Goal: Task Accomplishment & Management: Complete application form

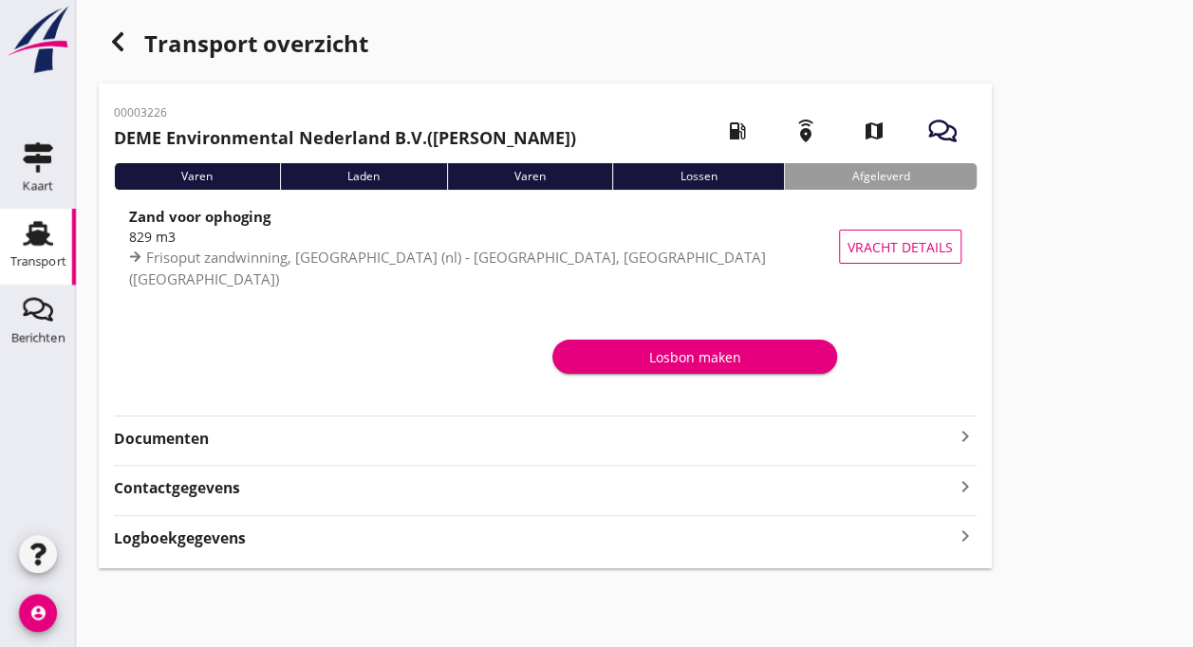
click at [33, 231] on icon "Transport" at bounding box center [38, 233] width 30 height 30
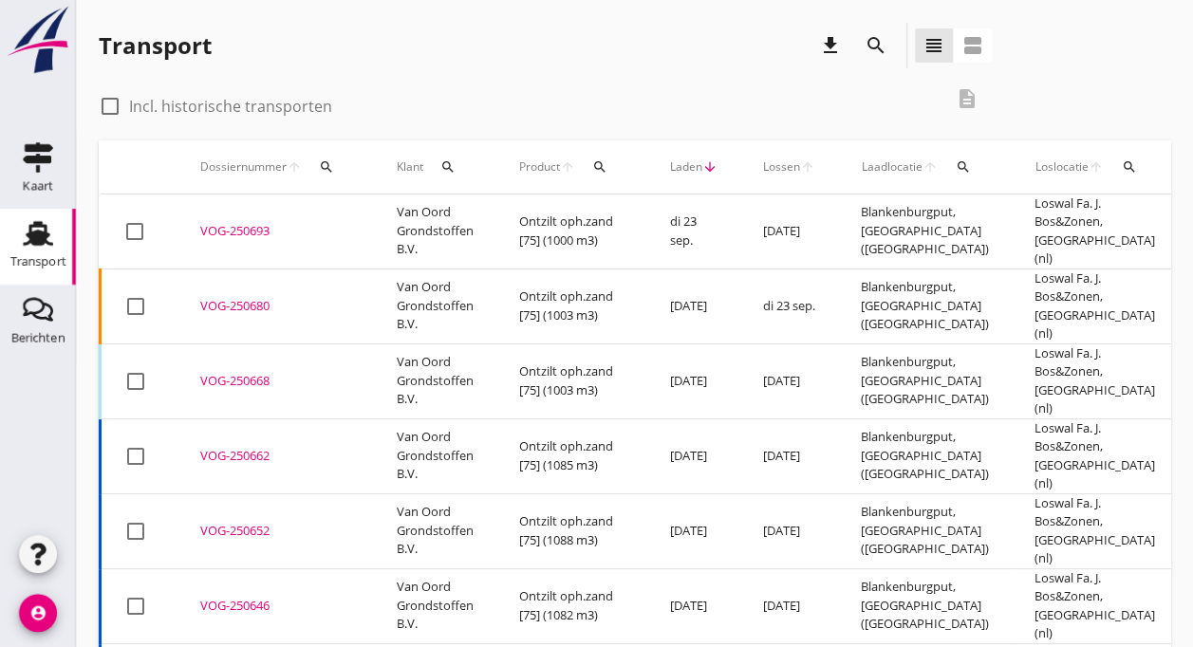
click at [666, 271] on td "[DATE]" at bounding box center [693, 306] width 93 height 75
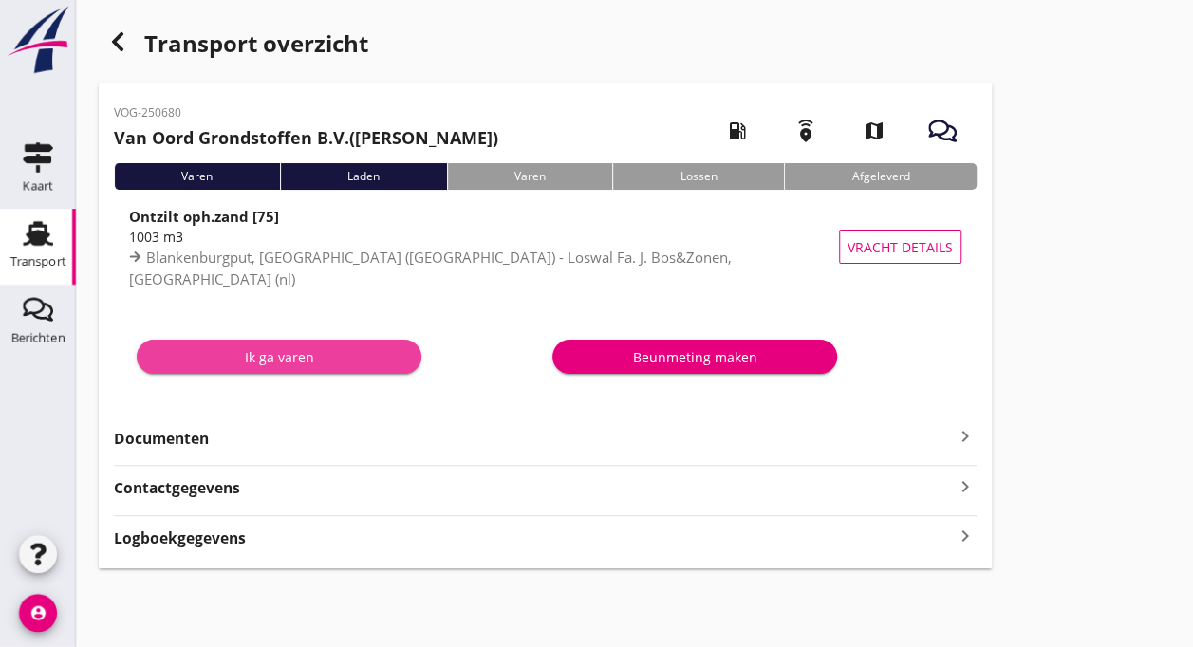
click at [269, 359] on div "Ik ga varen" at bounding box center [279, 357] width 254 height 20
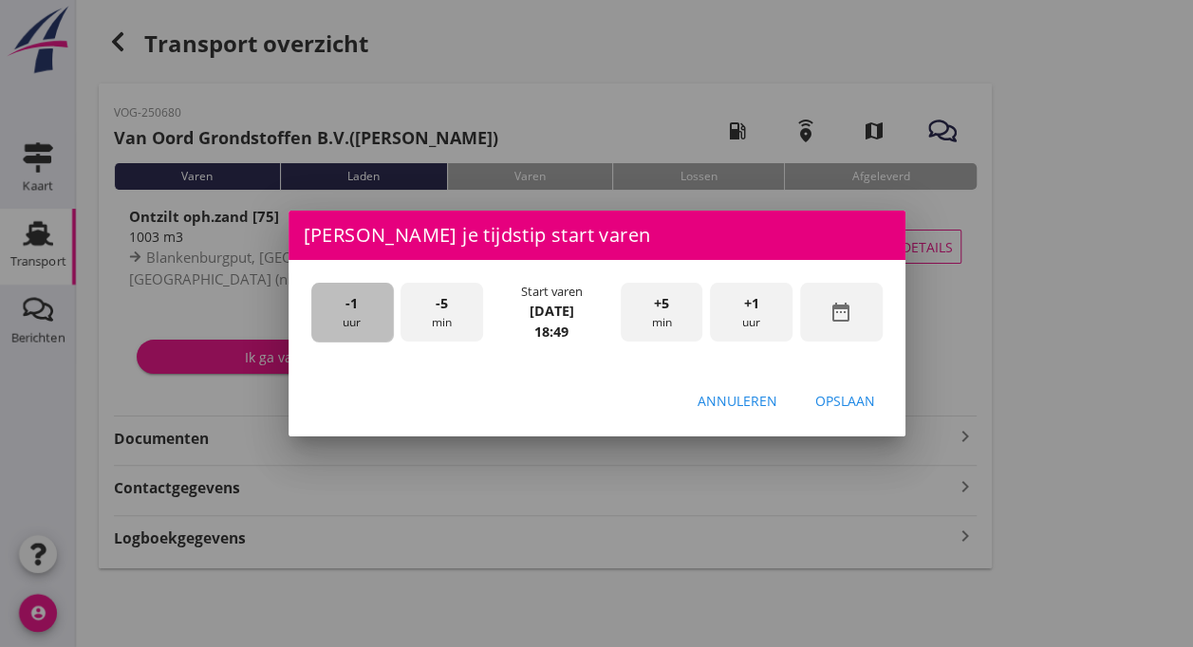
click at [336, 310] on div "-1 uur" at bounding box center [352, 313] width 83 height 60
click at [444, 318] on div "-5 min" at bounding box center [441, 313] width 83 height 60
click at [846, 400] on div "Opslaan" at bounding box center [845, 401] width 60 height 20
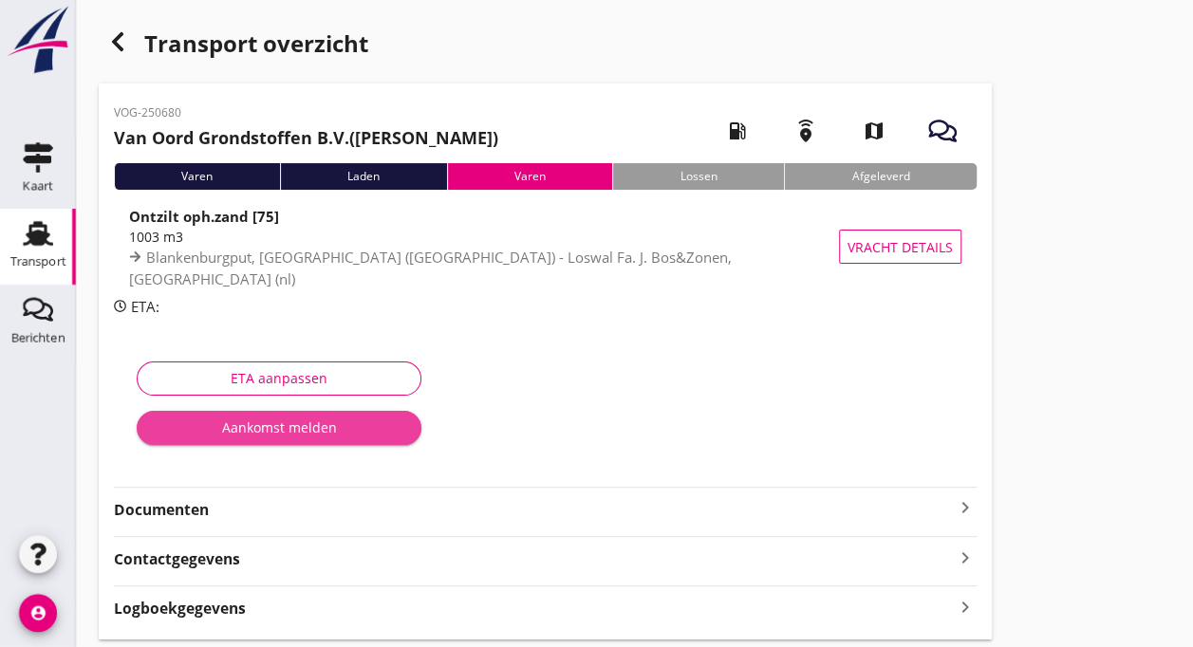
click at [305, 430] on div "Aankomst melden" at bounding box center [279, 427] width 254 height 20
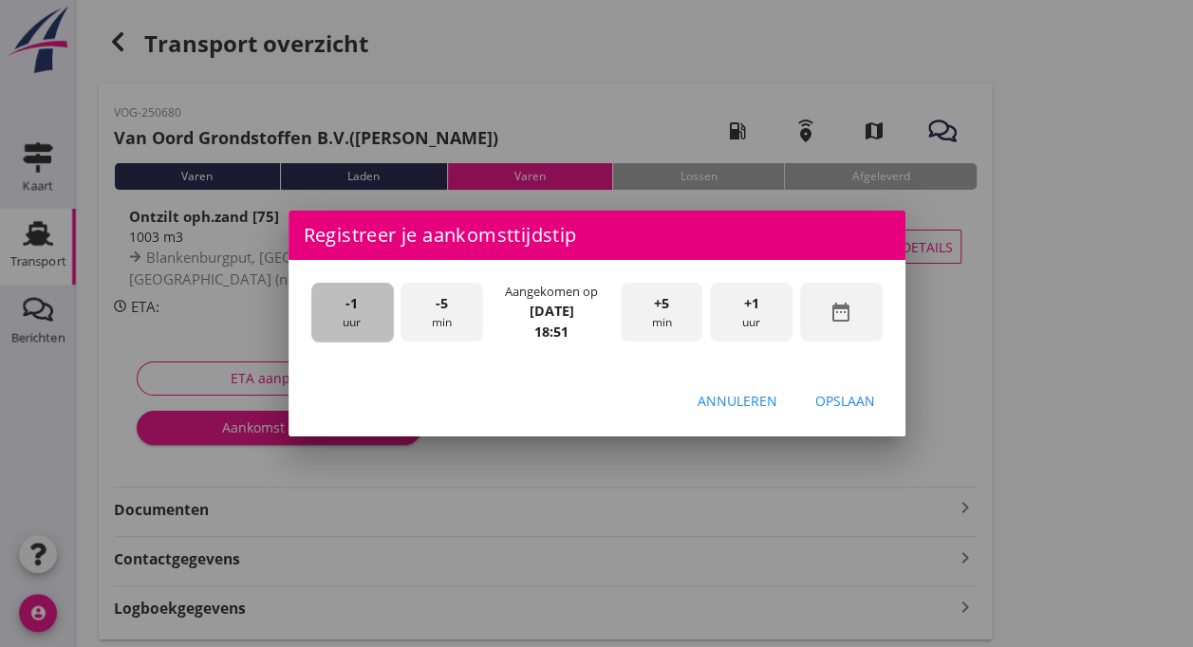
click at [347, 310] on span "-1" at bounding box center [351, 303] width 12 height 21
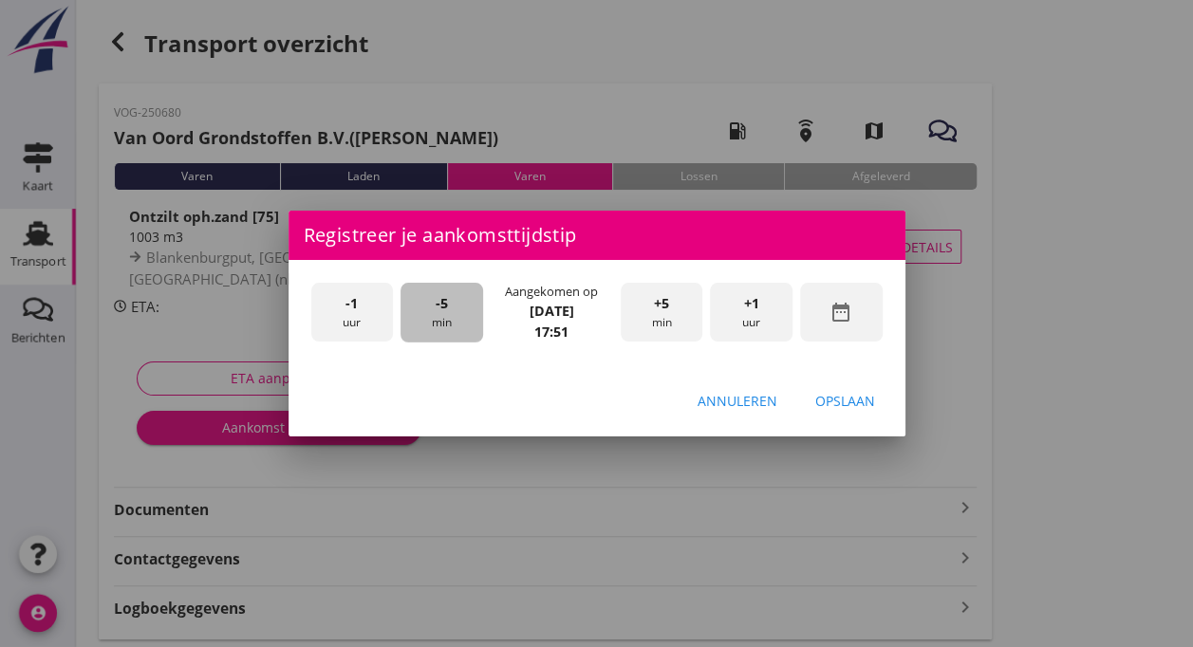
click at [432, 309] on div "-5 min" at bounding box center [441, 313] width 83 height 60
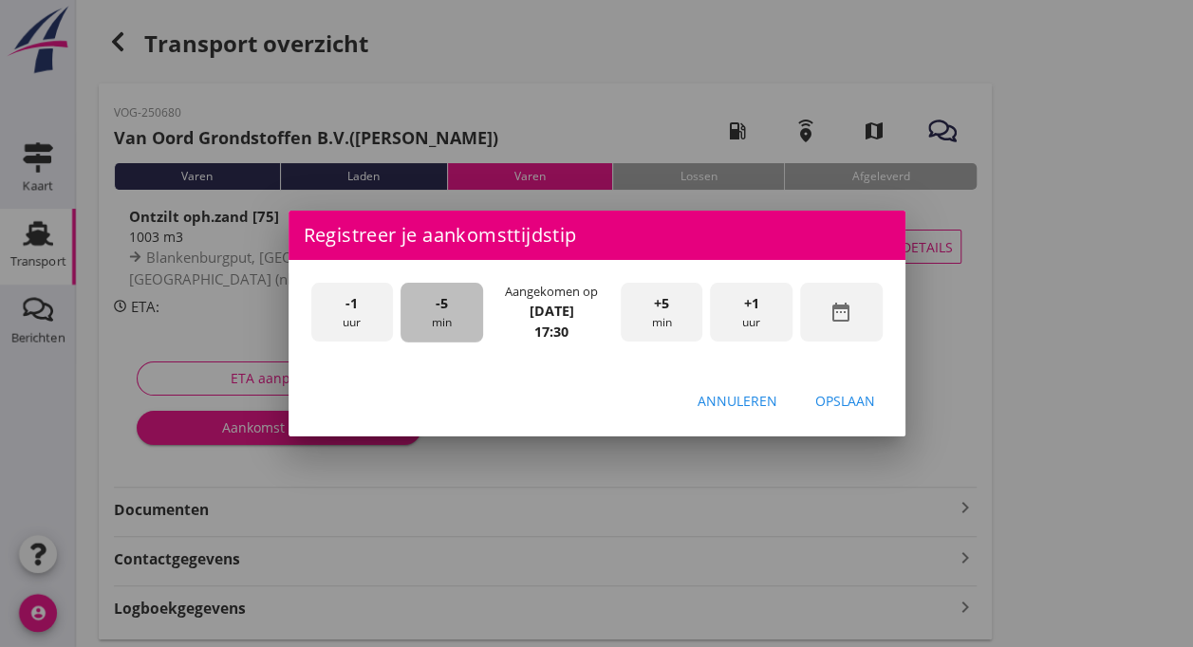
click at [432, 309] on div "-5 min" at bounding box center [441, 313] width 83 height 60
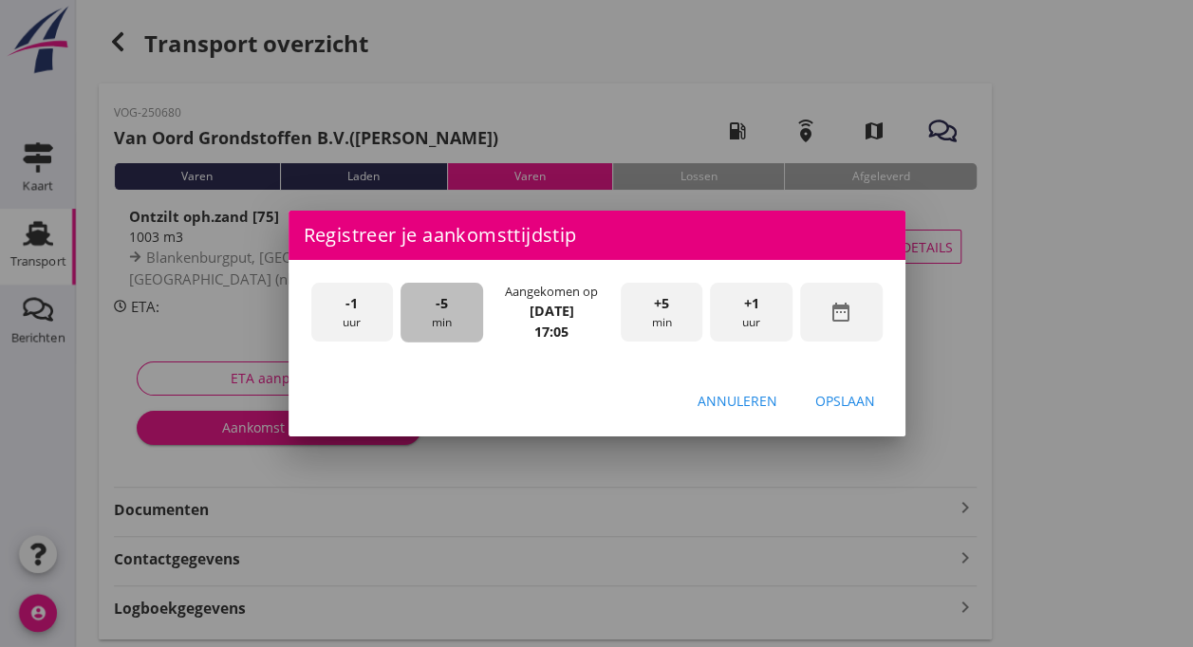
click at [432, 309] on div "-5 min" at bounding box center [441, 313] width 83 height 60
click at [855, 403] on div "Opslaan" at bounding box center [845, 401] width 60 height 20
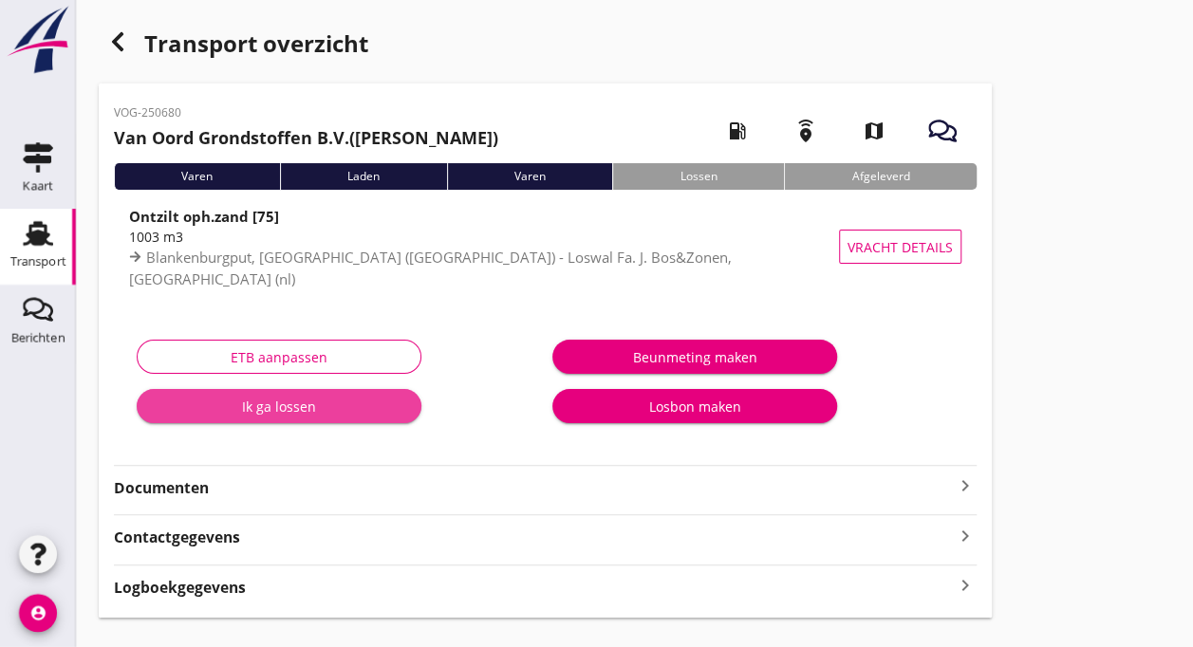
click at [321, 406] on div "Ik ga lossen" at bounding box center [279, 407] width 254 height 20
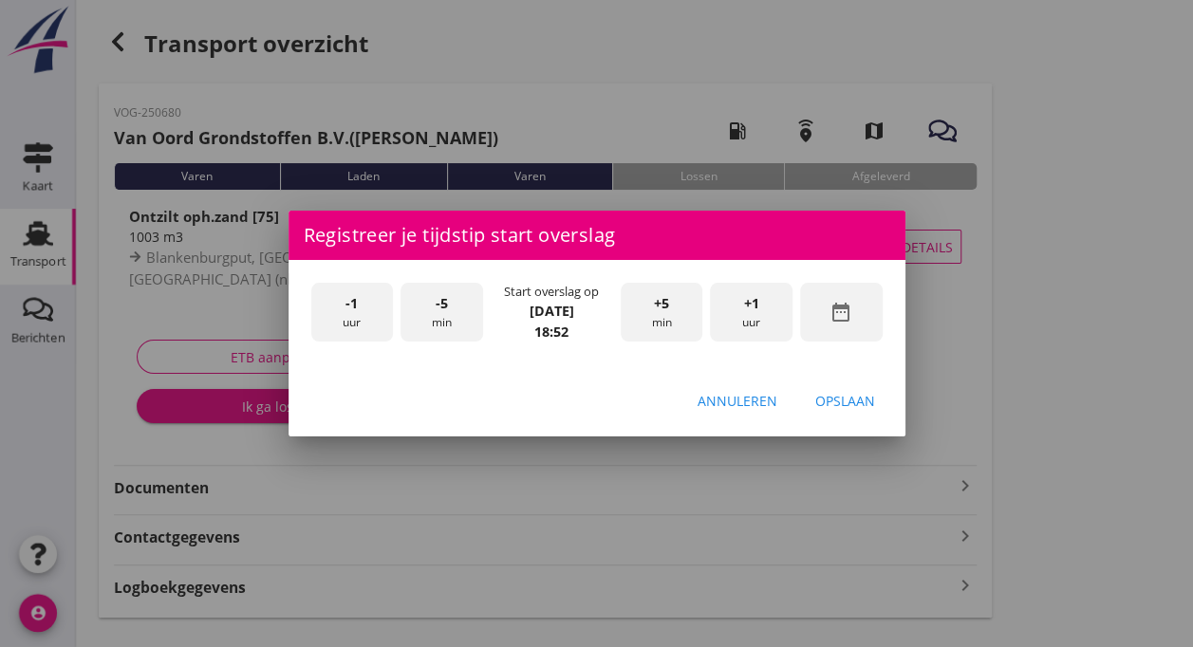
click at [357, 311] on span "-1" at bounding box center [351, 303] width 12 height 21
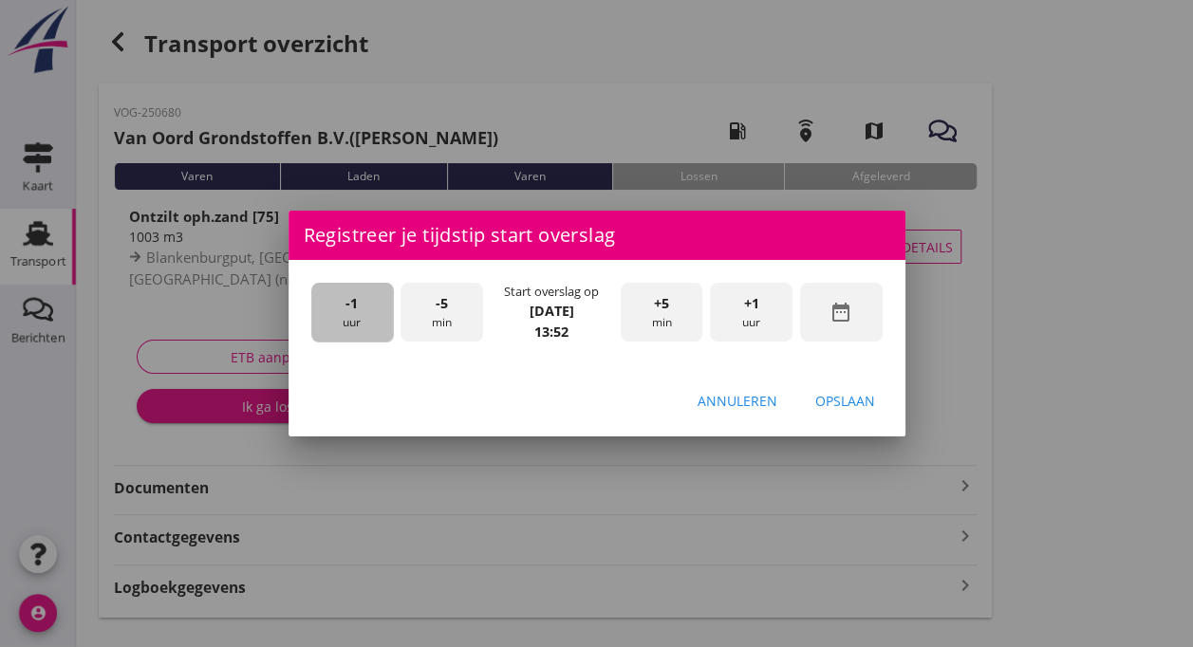
click at [357, 311] on span "-1" at bounding box center [351, 303] width 12 height 21
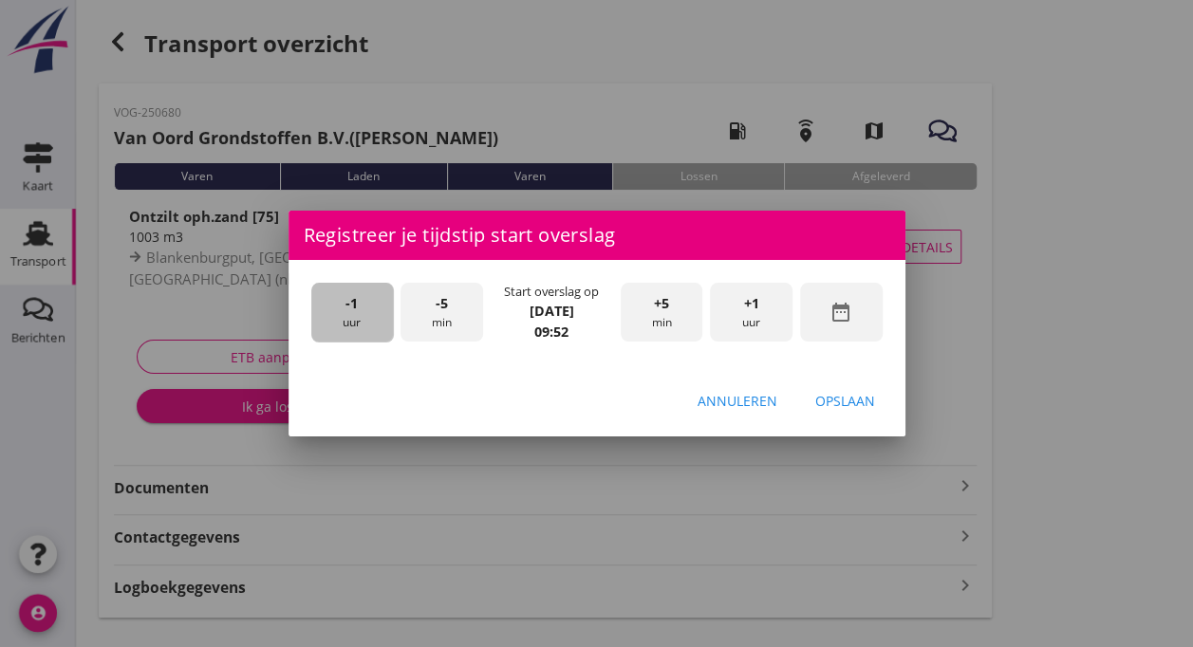
click at [357, 311] on span "-1" at bounding box center [351, 303] width 12 height 21
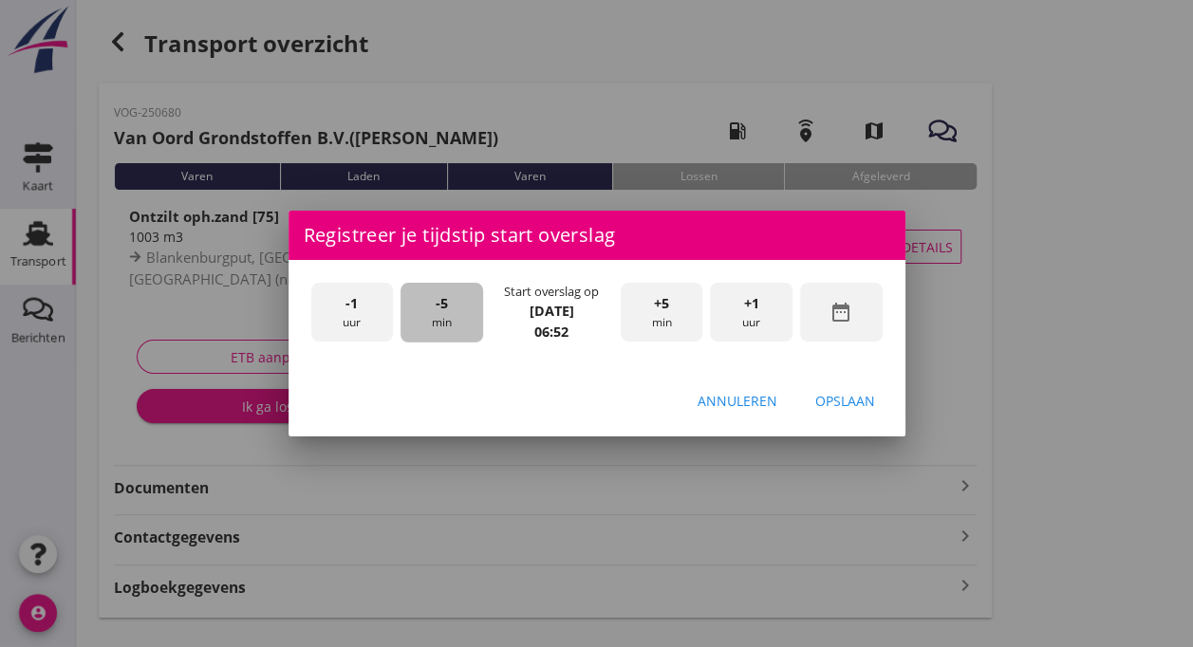
click at [436, 307] on span "-5" at bounding box center [442, 303] width 12 height 21
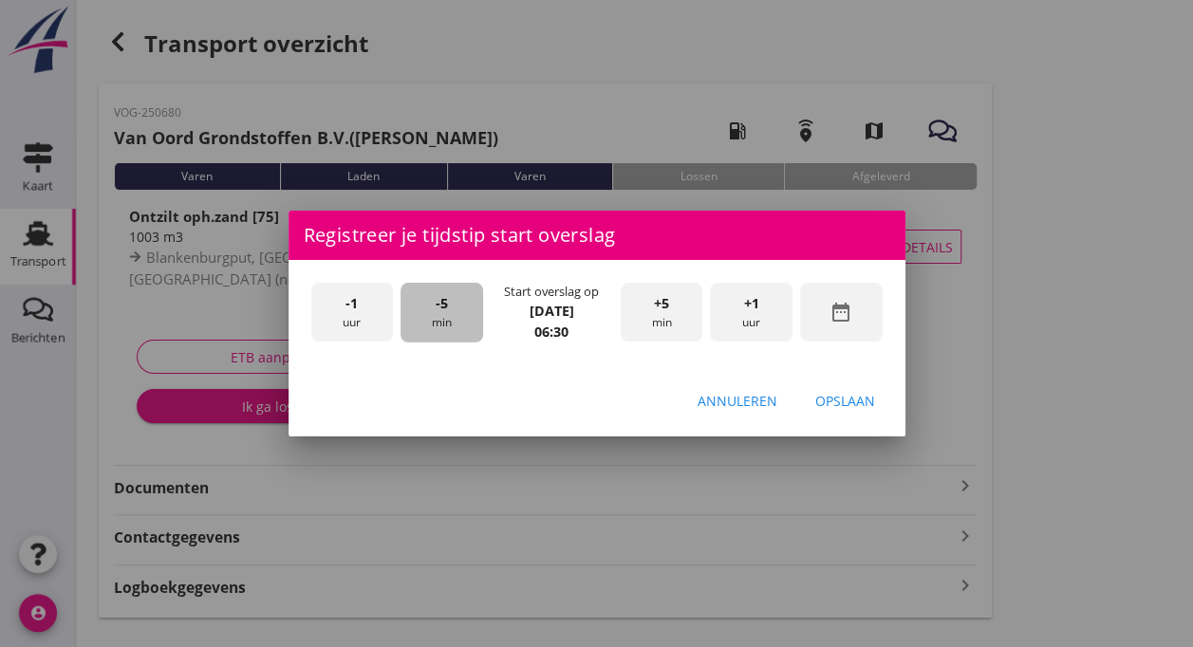
click at [436, 307] on span "-5" at bounding box center [442, 303] width 12 height 21
click at [673, 314] on div "+5 min" at bounding box center [662, 313] width 83 height 60
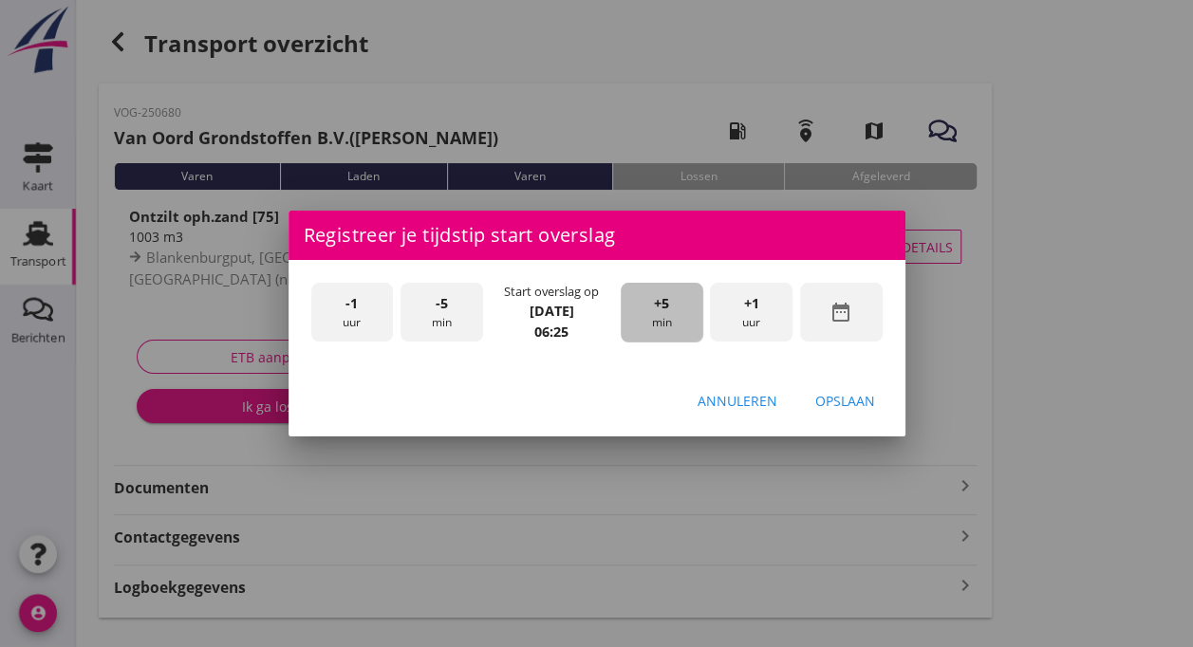
click at [673, 314] on div "+5 min" at bounding box center [662, 313] width 83 height 60
click at [843, 401] on div "Opslaan" at bounding box center [845, 401] width 60 height 20
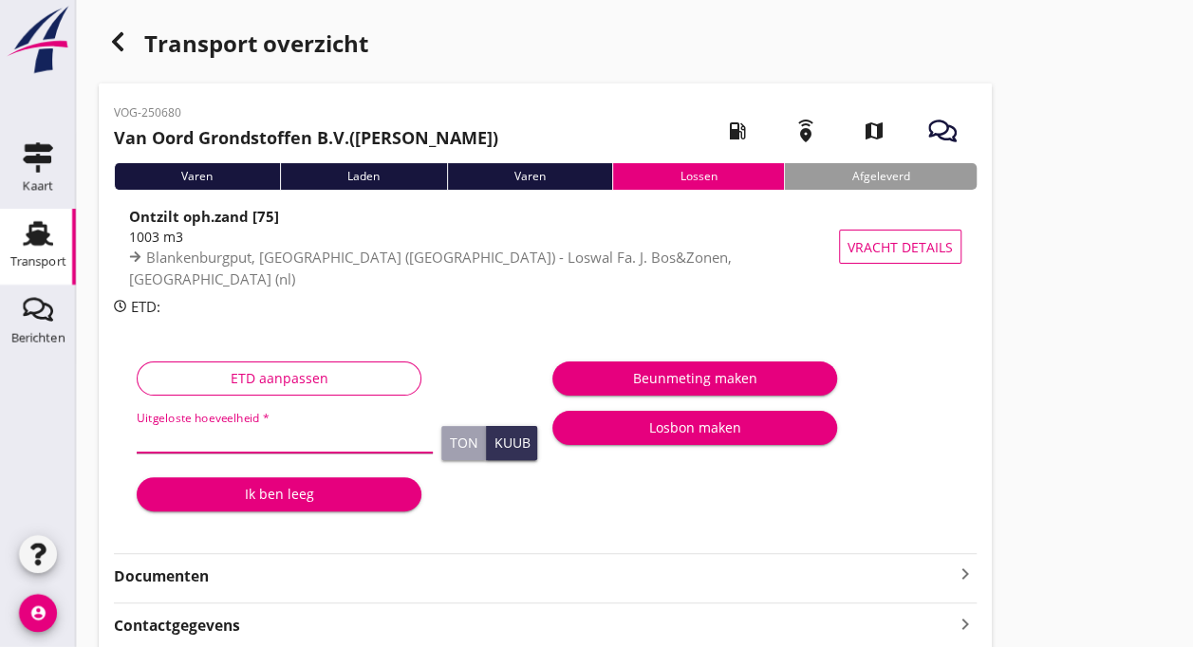
click at [278, 436] on input "Uitgeloste hoeveelheid *" at bounding box center [285, 437] width 296 height 30
type input "1110"
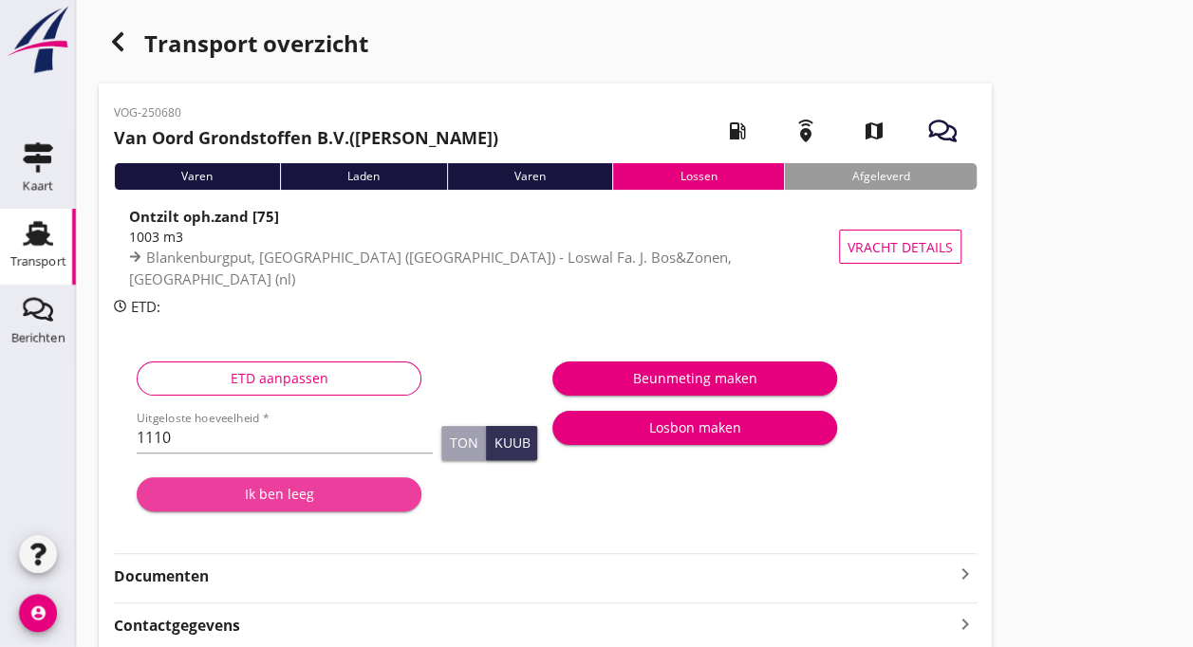
click at [259, 496] on div "Ik ben leeg" at bounding box center [279, 494] width 254 height 20
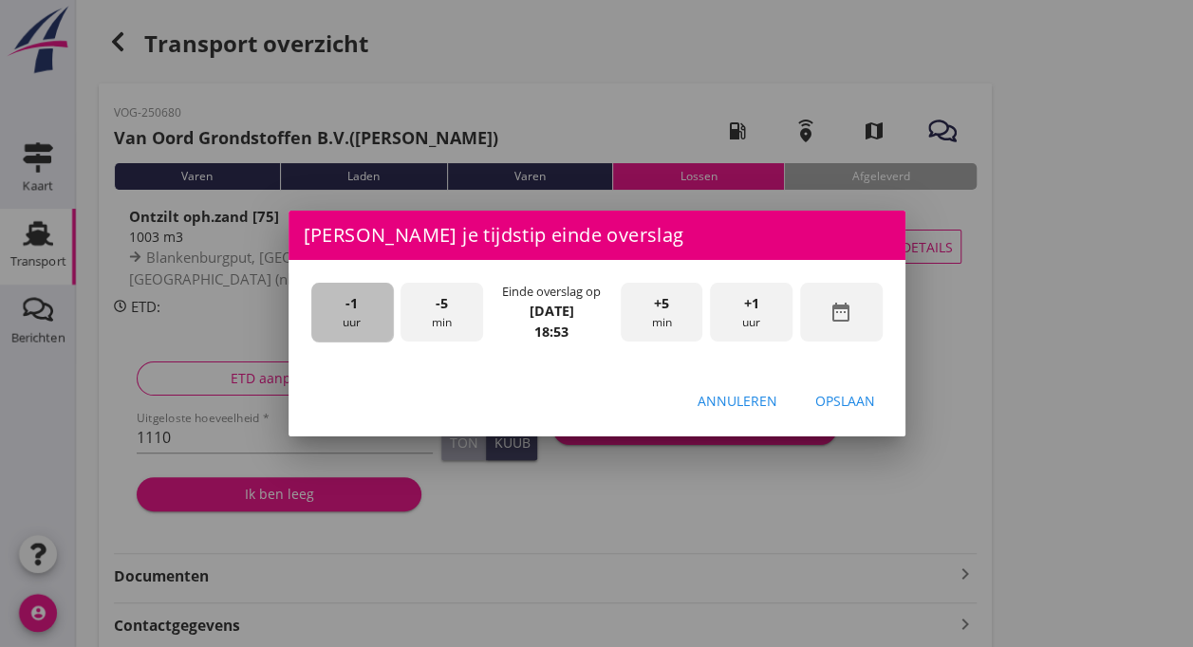
click at [345, 306] on span "-1" at bounding box center [351, 303] width 12 height 21
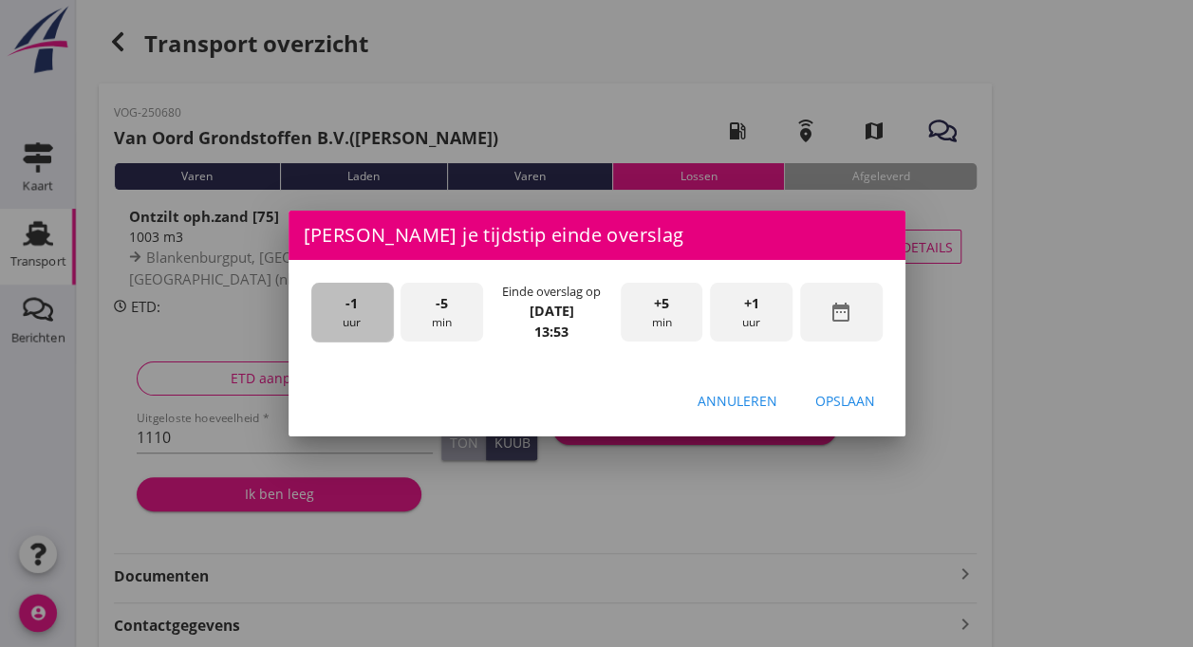
click at [345, 306] on span "-1" at bounding box center [351, 303] width 12 height 21
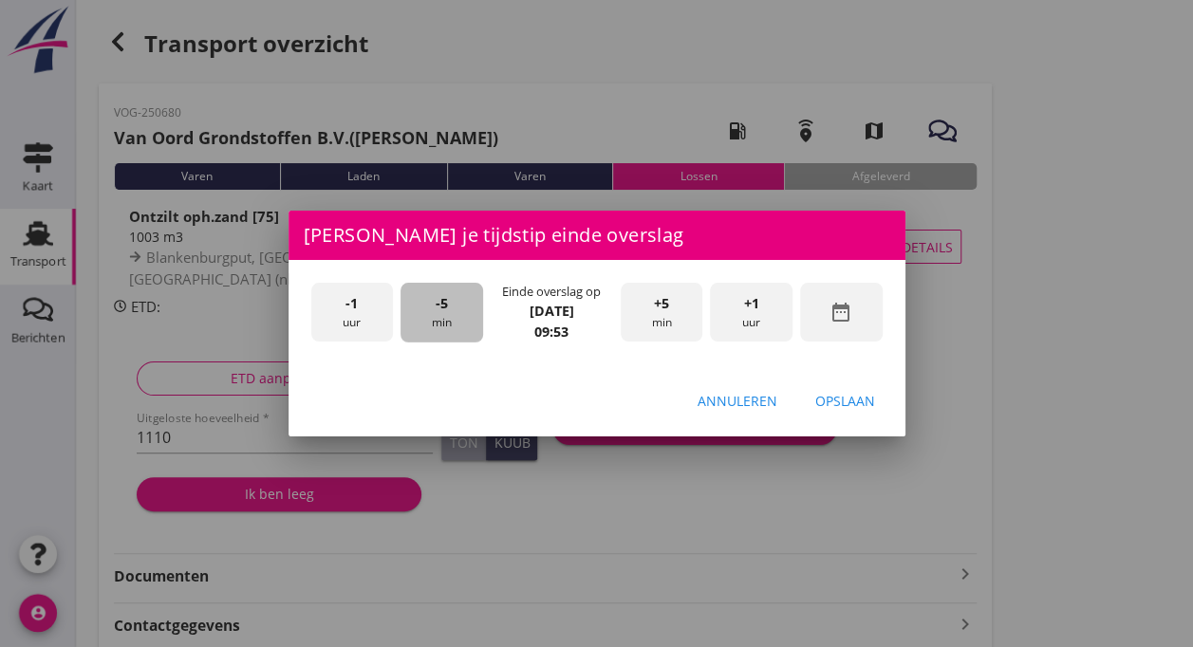
click at [438, 316] on div "-5 min" at bounding box center [441, 313] width 83 height 60
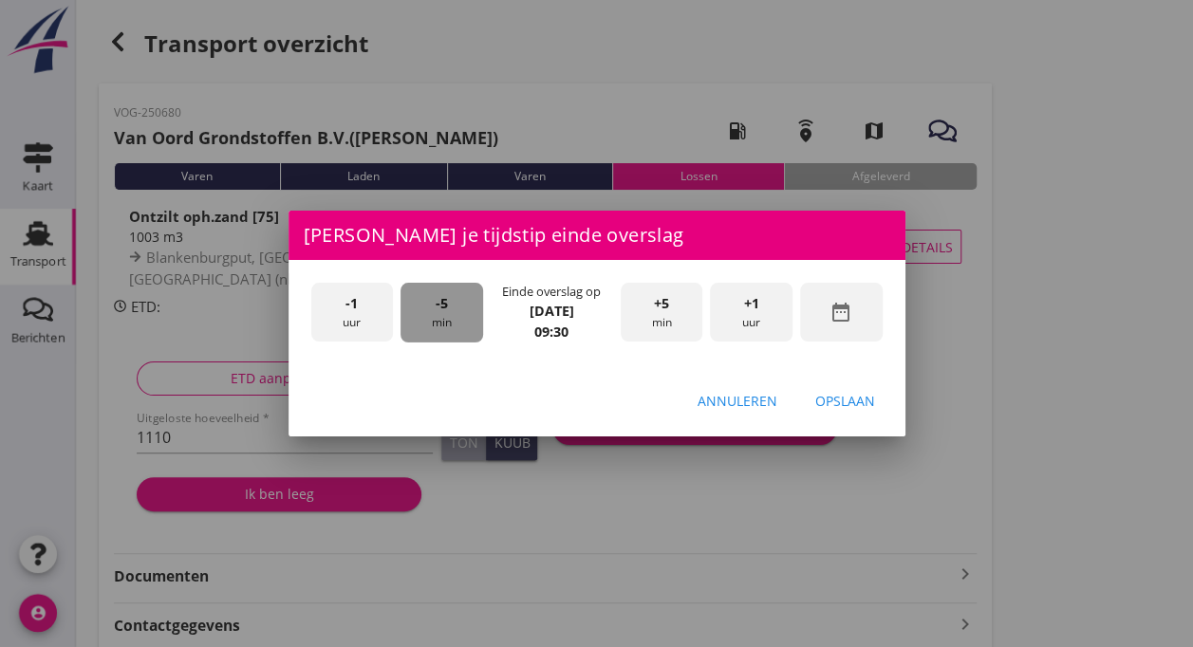
click at [438, 316] on div "-5 min" at bounding box center [441, 313] width 83 height 60
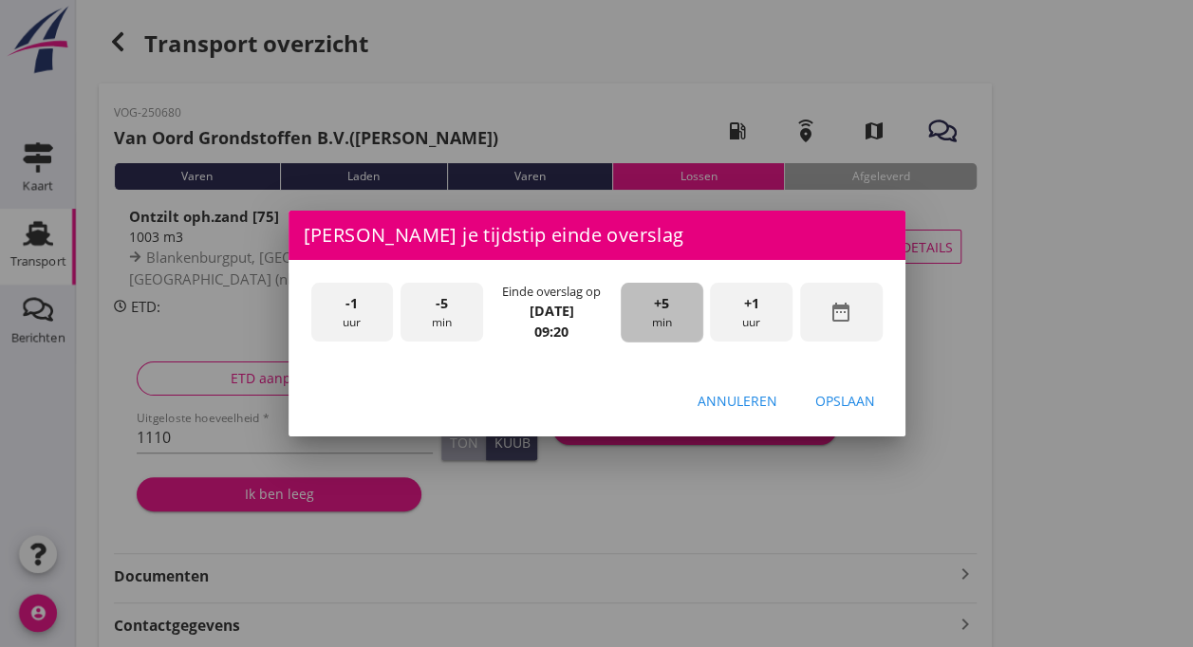
click at [658, 317] on div "+5 min" at bounding box center [662, 313] width 83 height 60
click at [848, 399] on div "Opslaan" at bounding box center [845, 401] width 60 height 20
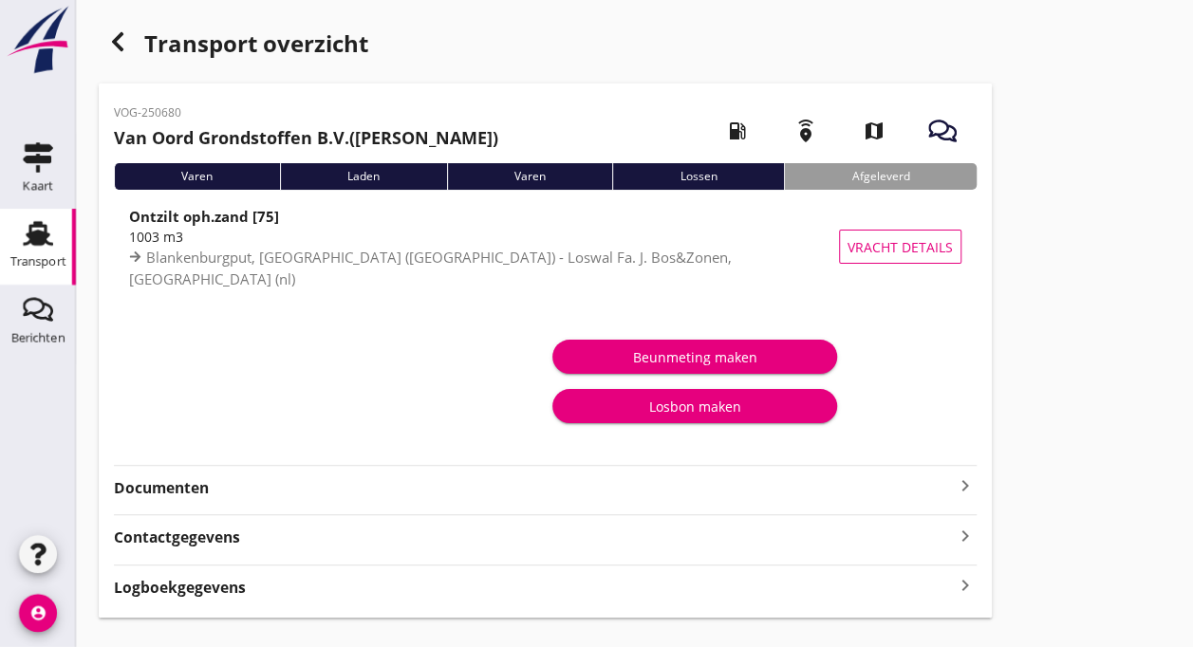
click at [37, 238] on use at bounding box center [38, 233] width 30 height 25
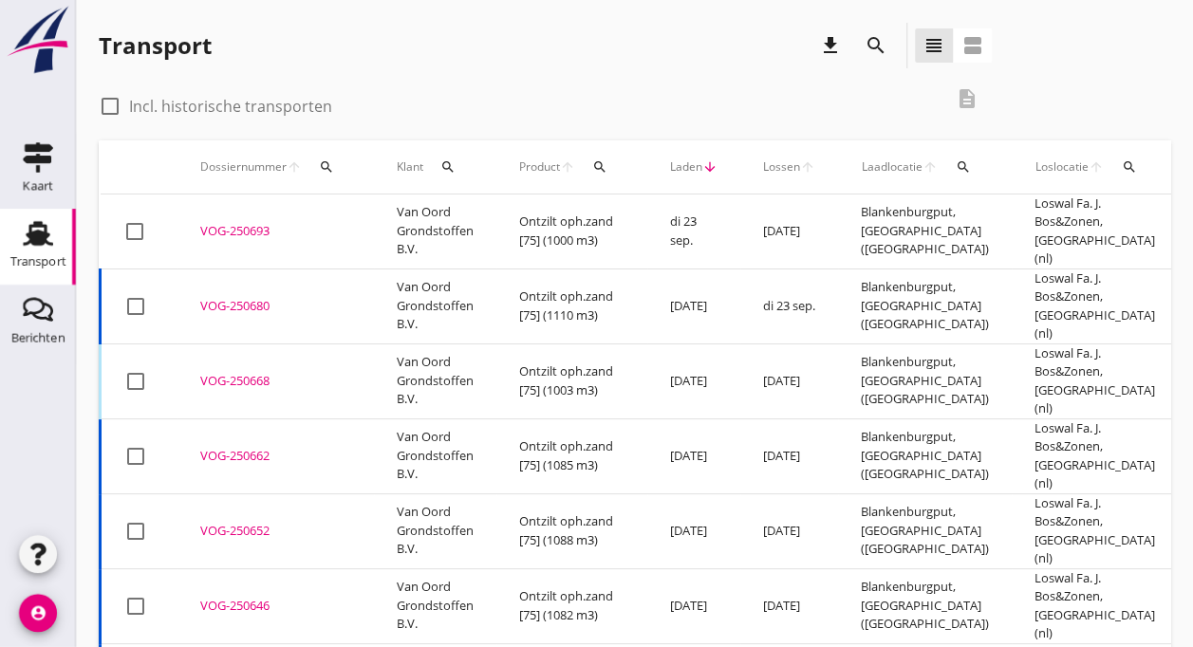
click at [292, 225] on div "VOG-250693" at bounding box center [275, 231] width 151 height 19
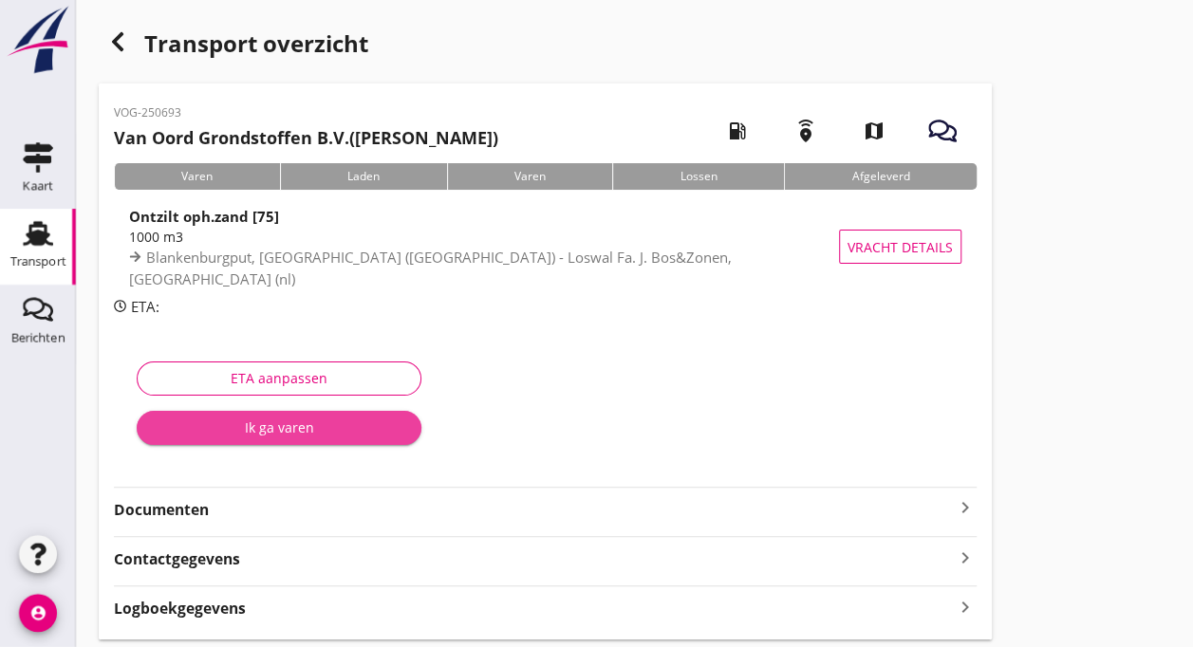
click at [242, 427] on div "Ik ga varen" at bounding box center [279, 427] width 254 height 20
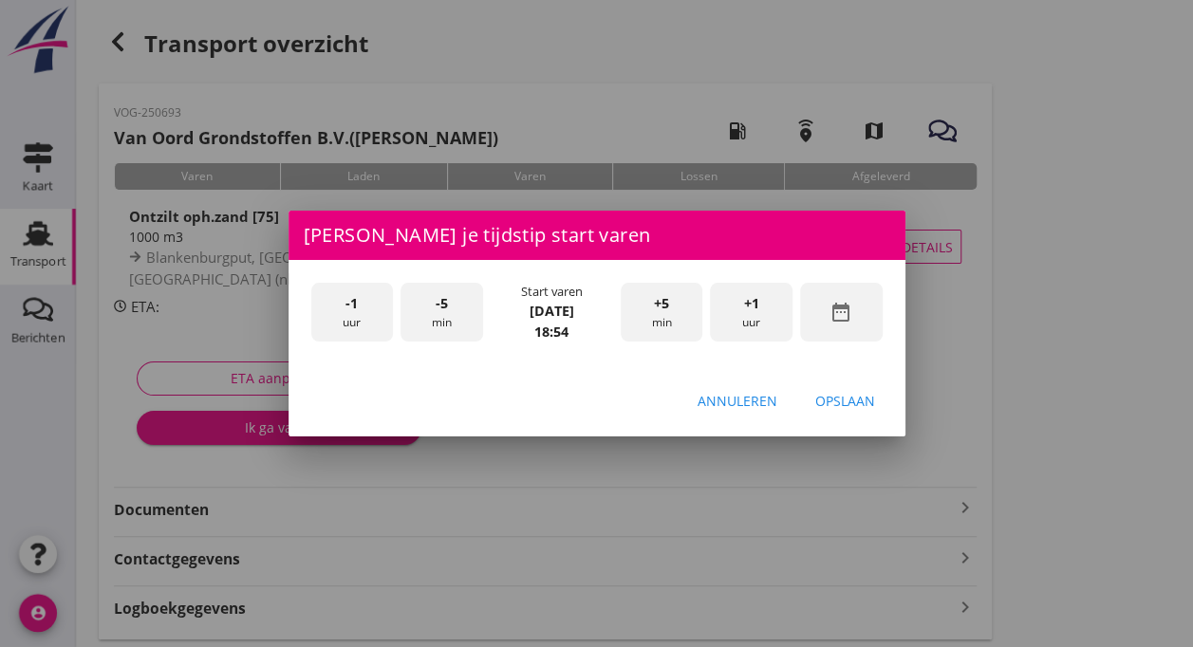
click at [345, 310] on span "-1" at bounding box center [351, 303] width 12 height 21
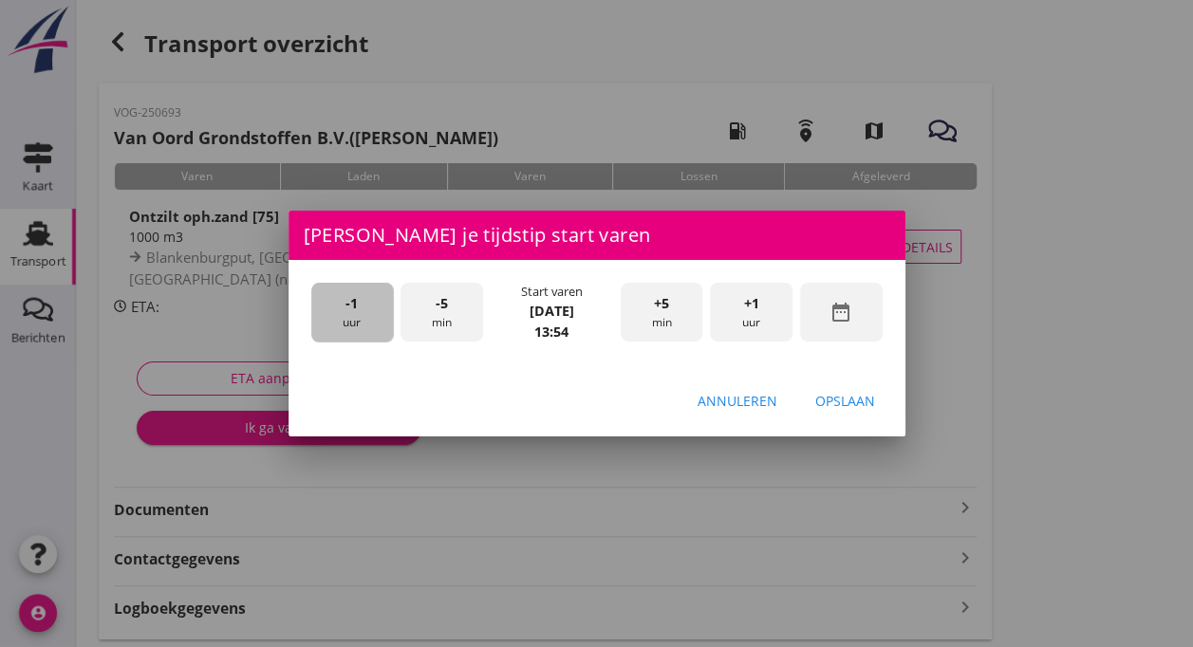
click at [345, 310] on span "-1" at bounding box center [351, 303] width 12 height 21
click at [454, 321] on div "-5 min" at bounding box center [441, 313] width 83 height 60
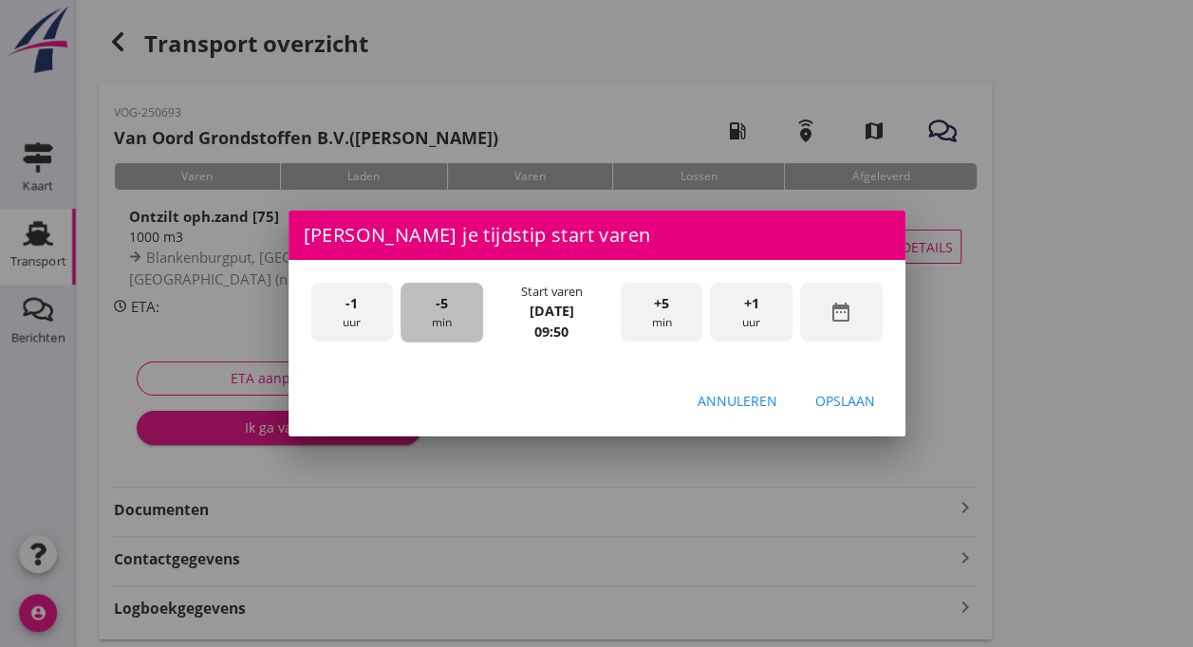
click at [454, 321] on div "-5 min" at bounding box center [441, 313] width 83 height 60
click at [846, 407] on div "Opslaan" at bounding box center [845, 401] width 60 height 20
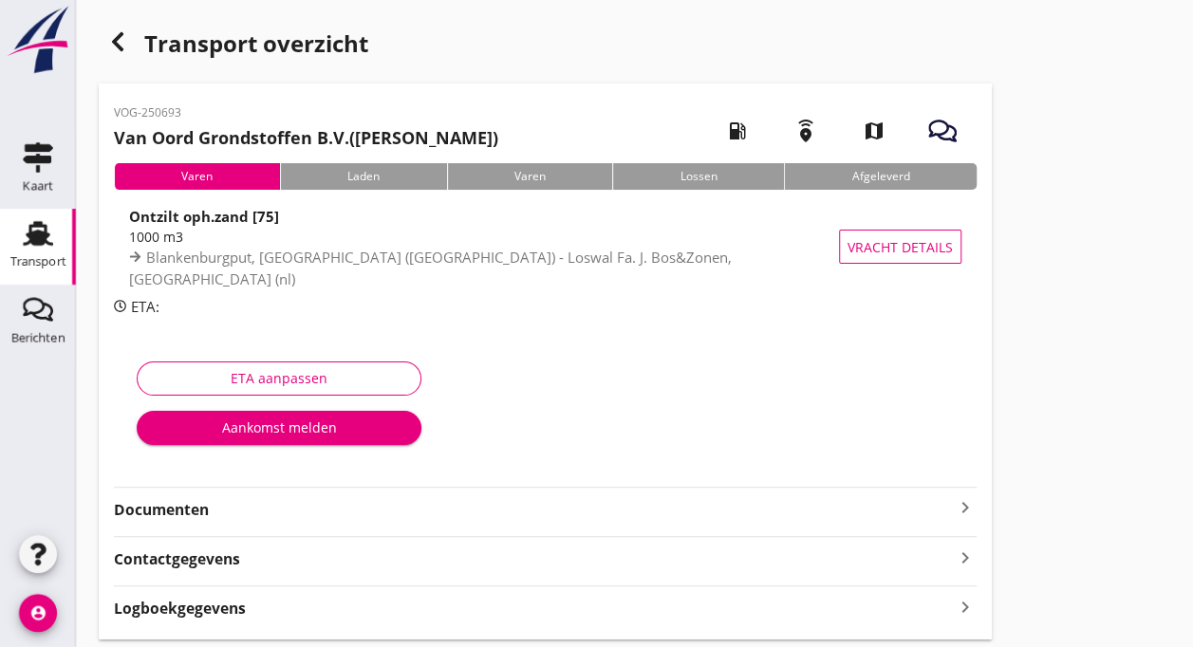
click at [351, 170] on div "Laden" at bounding box center [363, 176] width 167 height 27
click at [277, 425] on div "Aankomst melden" at bounding box center [279, 427] width 254 height 20
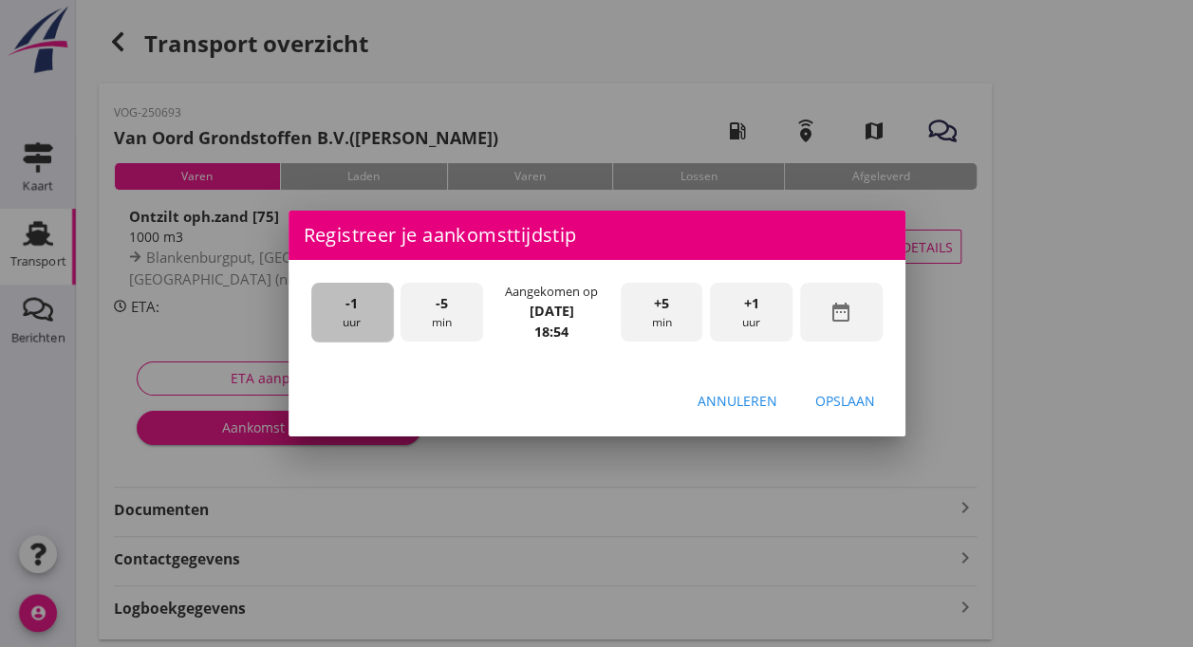
click at [347, 311] on span "-1" at bounding box center [351, 303] width 12 height 21
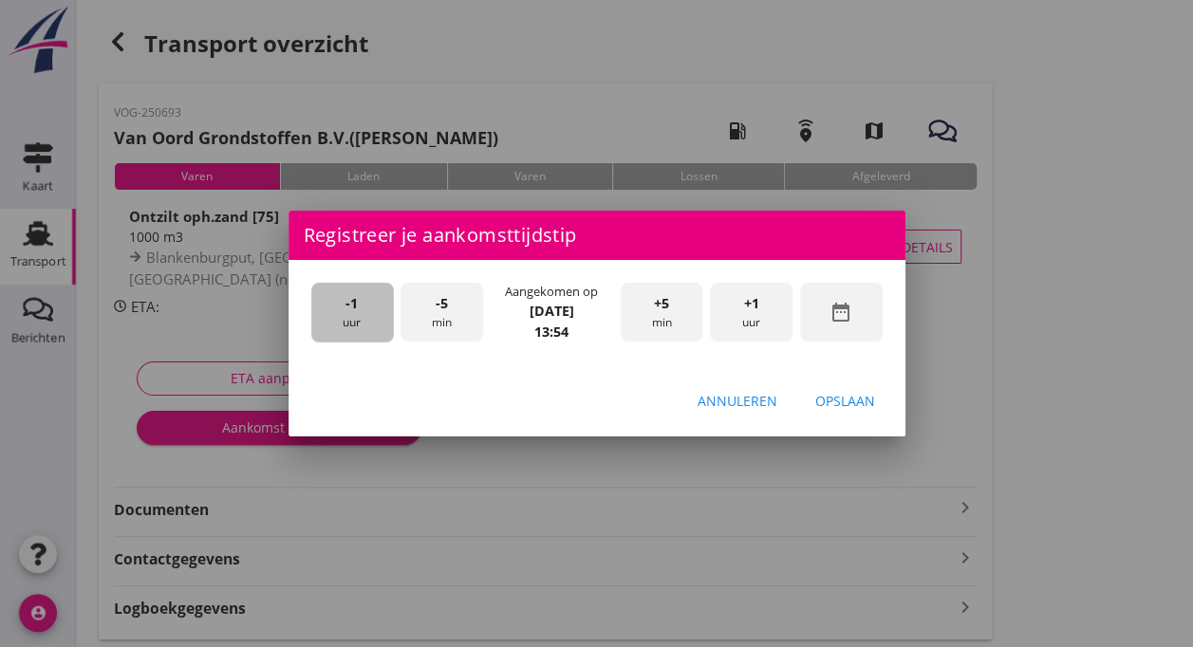
click at [347, 311] on span "-1" at bounding box center [351, 303] width 12 height 21
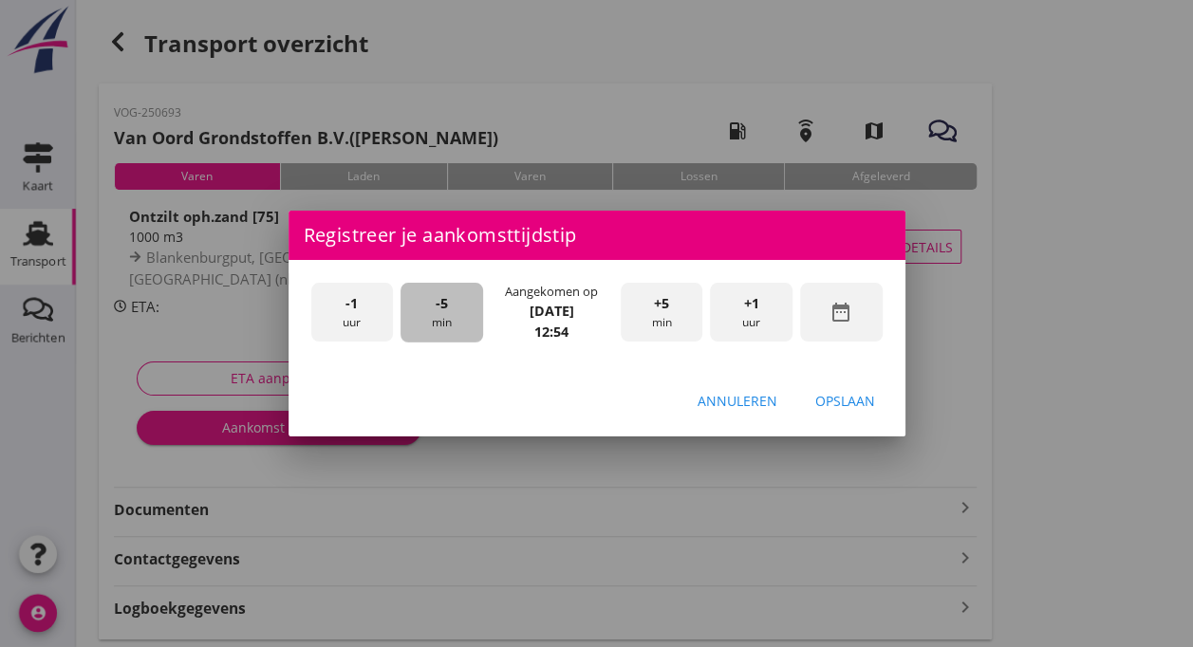
click at [431, 306] on div "-5 min" at bounding box center [441, 313] width 83 height 60
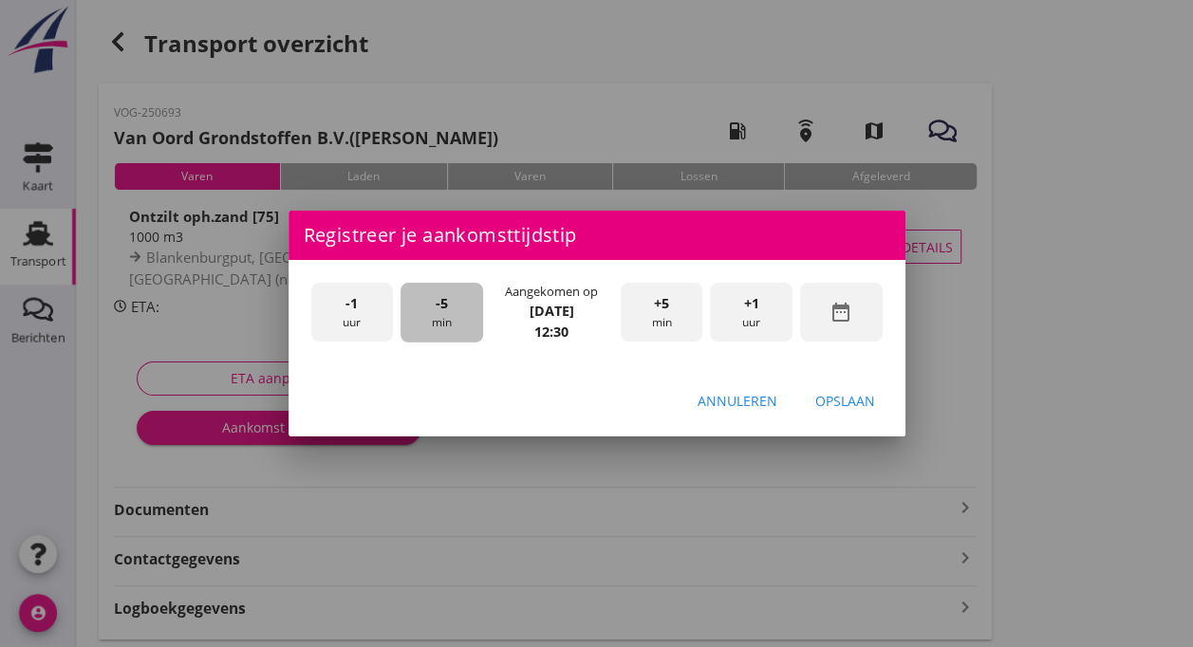
click at [431, 306] on div "-5 min" at bounding box center [441, 313] width 83 height 60
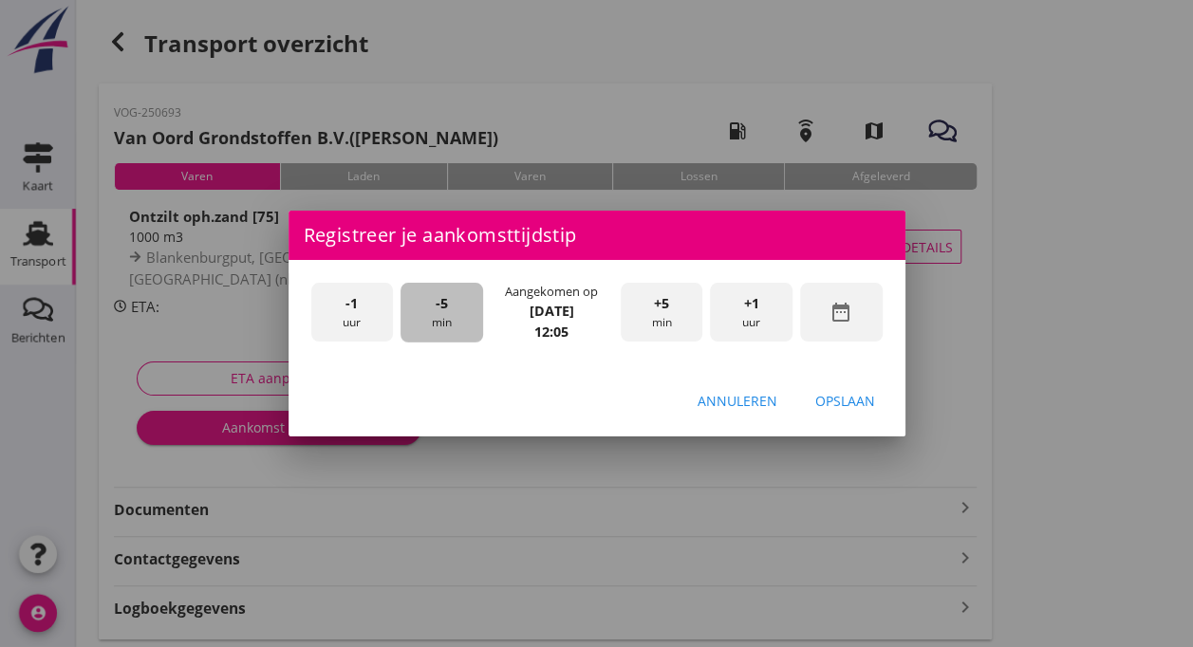
click at [431, 306] on div "-5 min" at bounding box center [441, 313] width 83 height 60
click at [837, 399] on div "Opslaan" at bounding box center [845, 401] width 60 height 20
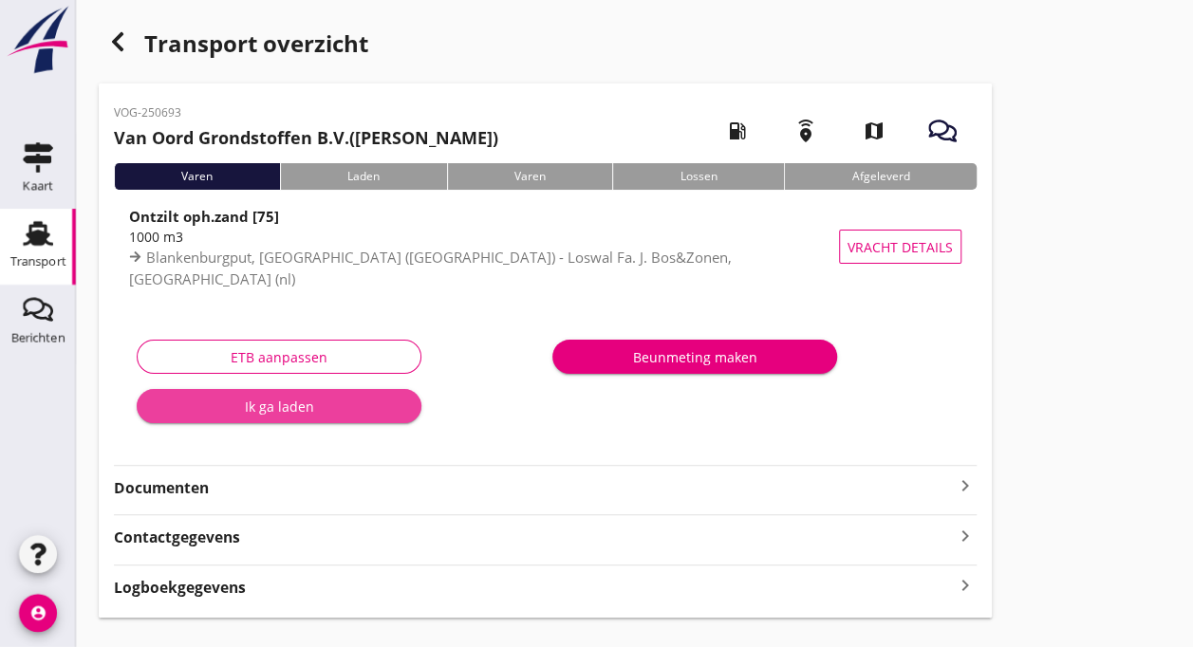
click at [287, 401] on div "Ik ga laden" at bounding box center [279, 407] width 254 height 20
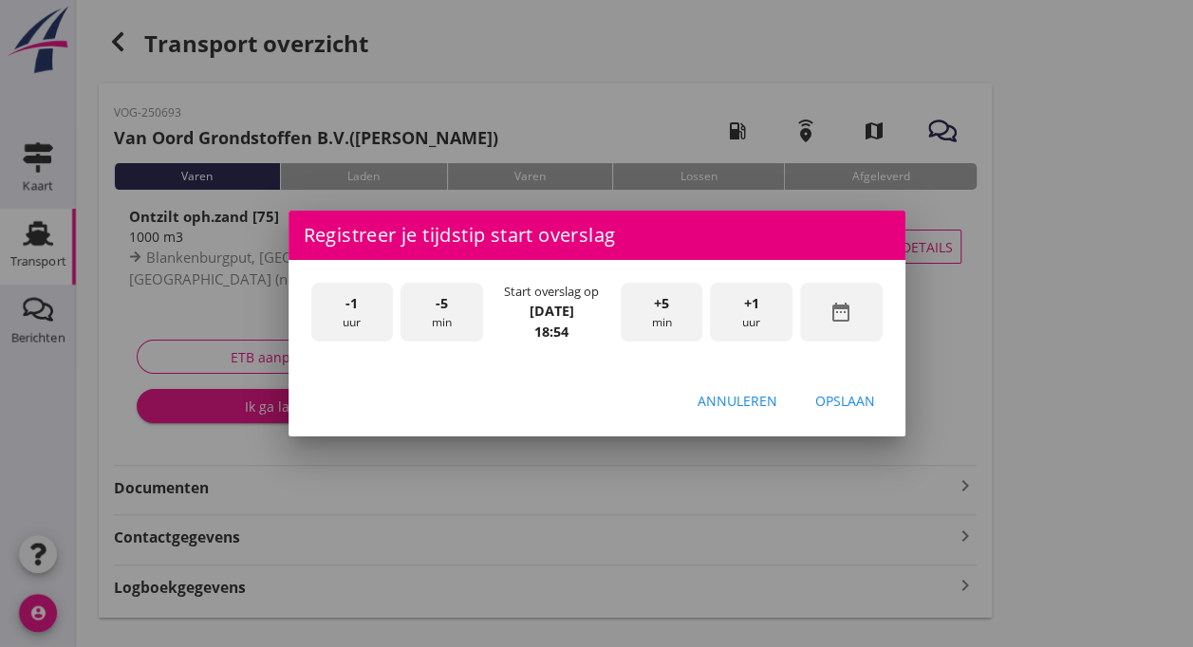
click at [349, 309] on span "-1" at bounding box center [351, 303] width 12 height 21
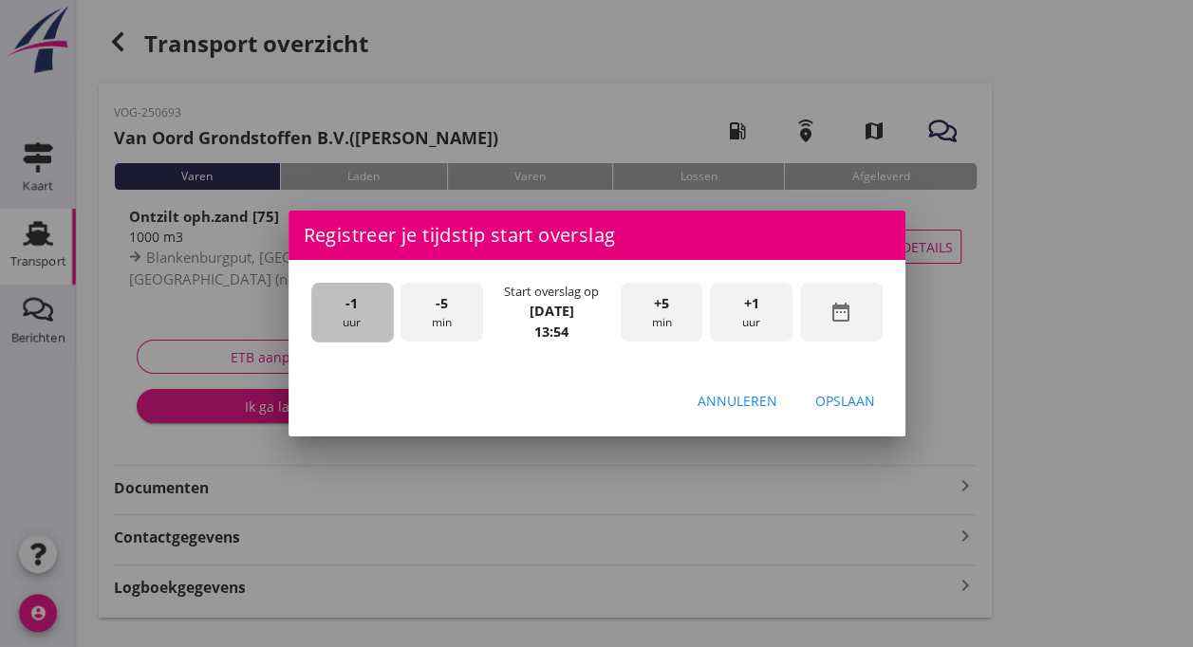
click at [349, 309] on span "-1" at bounding box center [351, 303] width 12 height 21
click at [444, 319] on div "-5 min" at bounding box center [441, 313] width 83 height 60
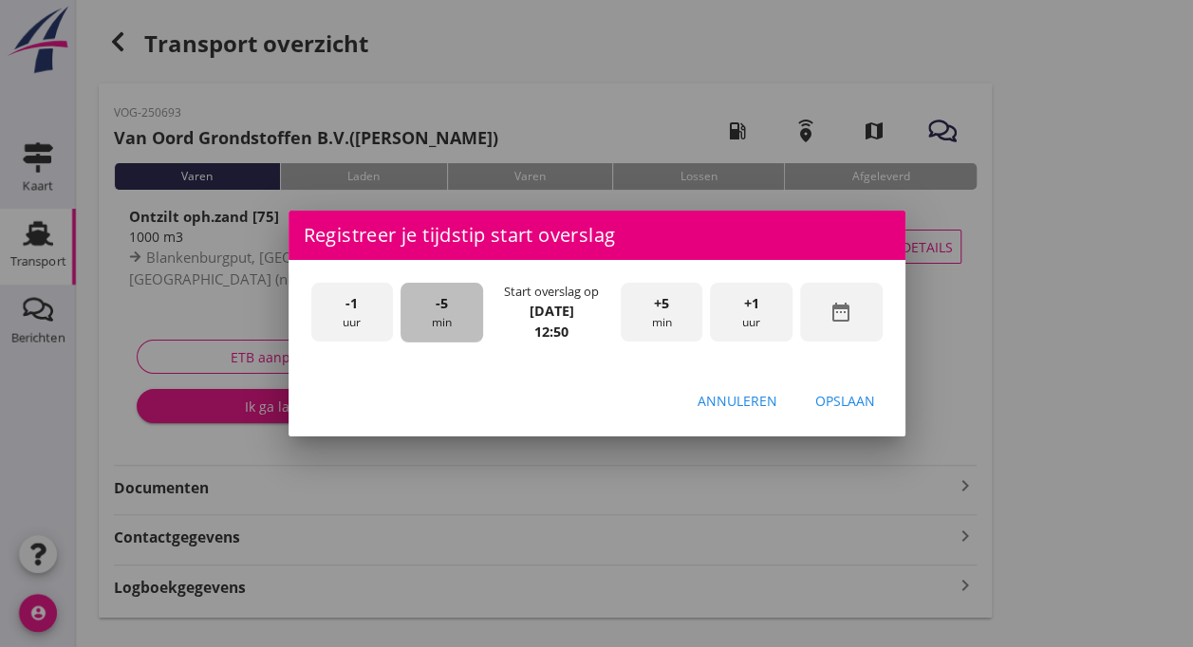
click at [444, 320] on div "-5 min" at bounding box center [441, 313] width 83 height 60
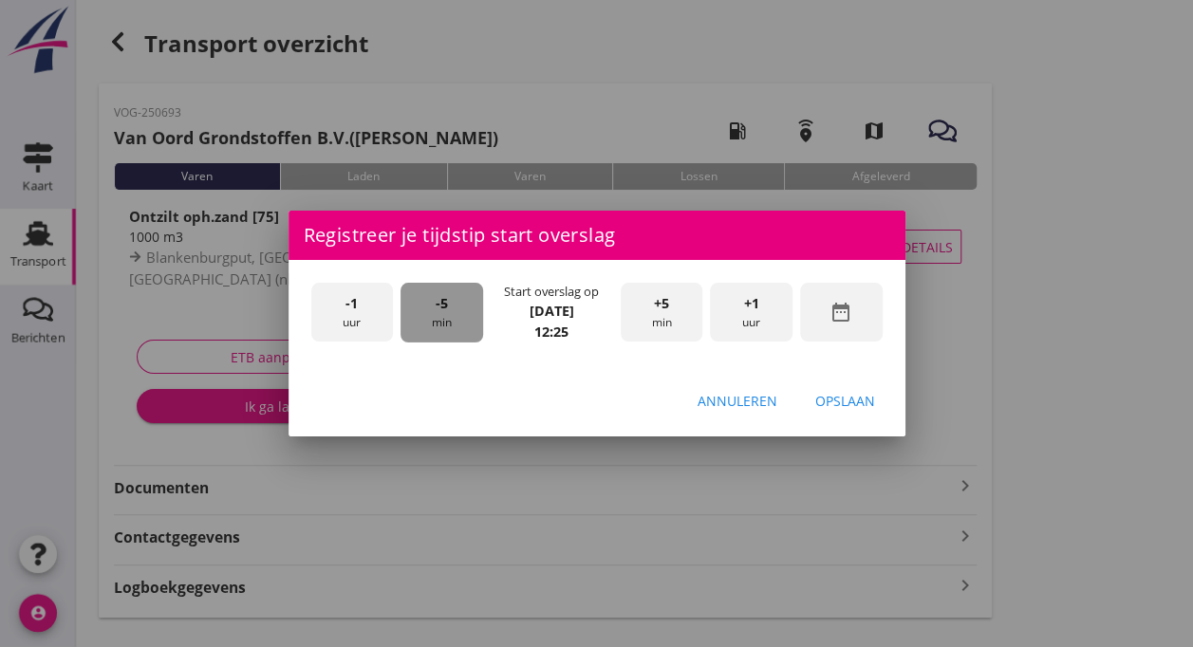
click at [444, 320] on div "-5 min" at bounding box center [441, 313] width 83 height 60
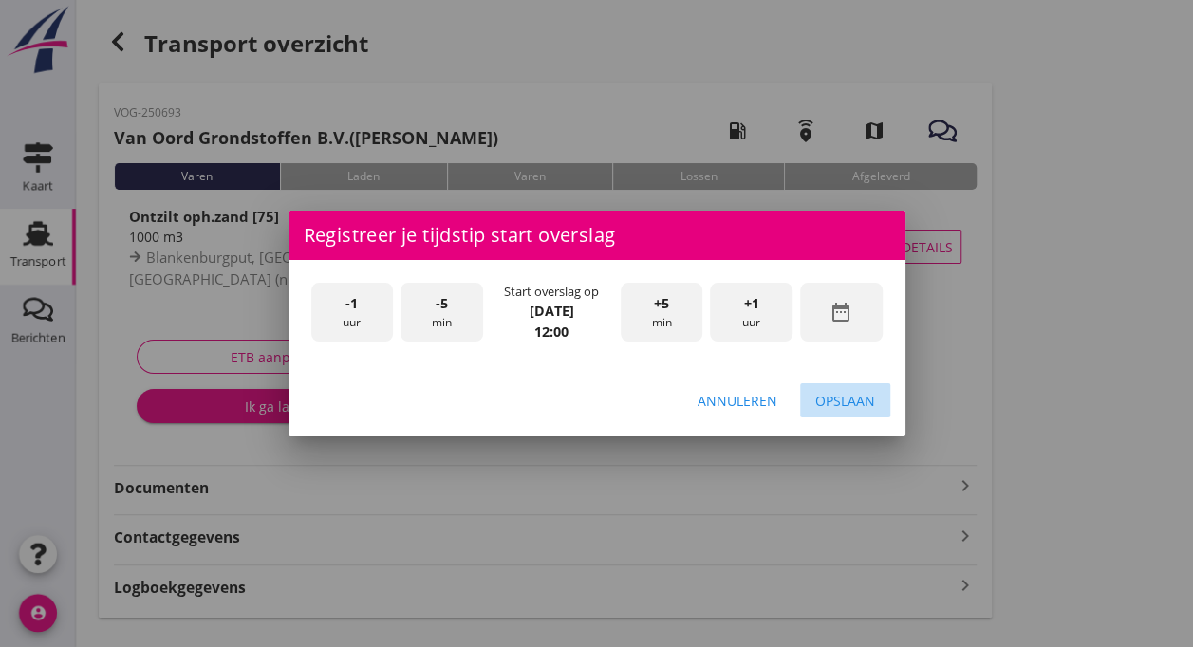
click at [844, 406] on div "Opslaan" at bounding box center [845, 401] width 60 height 20
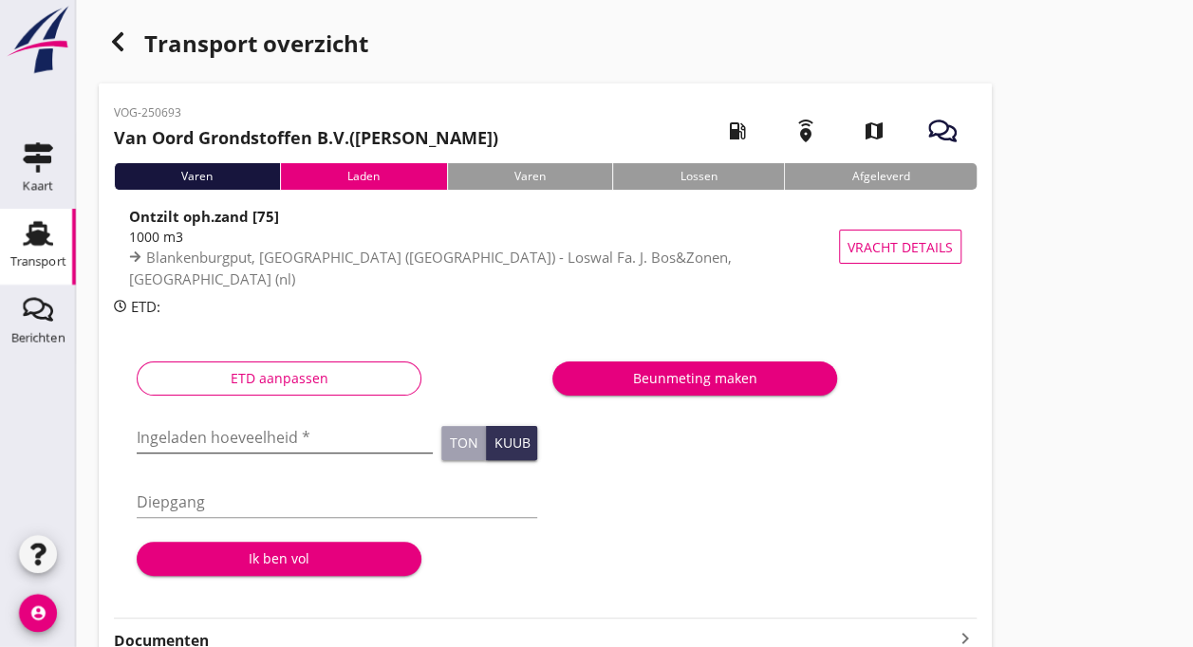
click at [192, 436] on input "Ingeladen hoeveelheid *" at bounding box center [285, 437] width 296 height 30
type input "1003"
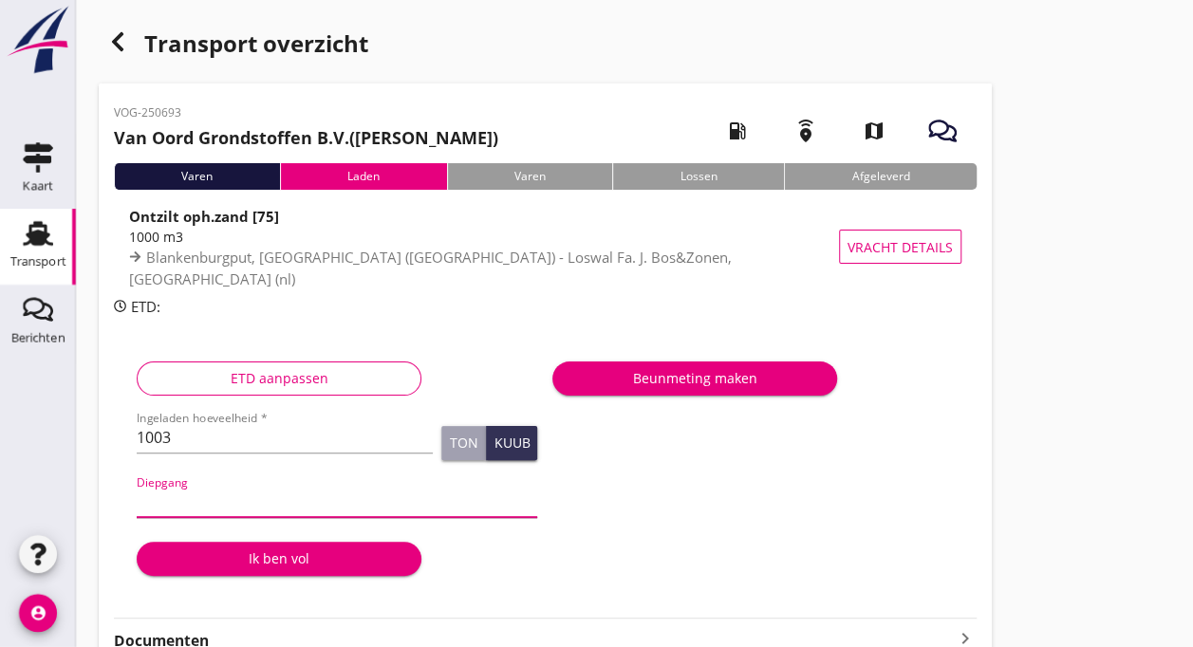
click at [178, 502] on input "Diepgang" at bounding box center [337, 502] width 400 height 30
type input "360"
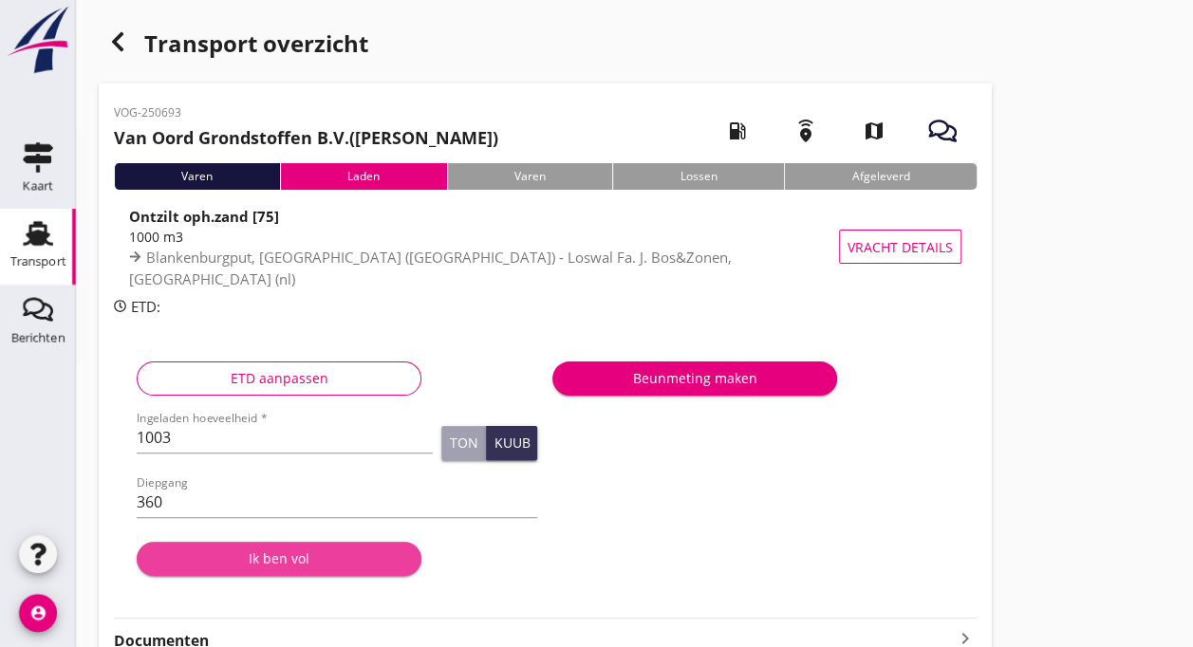
click at [279, 561] on div "Ik ben vol" at bounding box center [279, 558] width 254 height 20
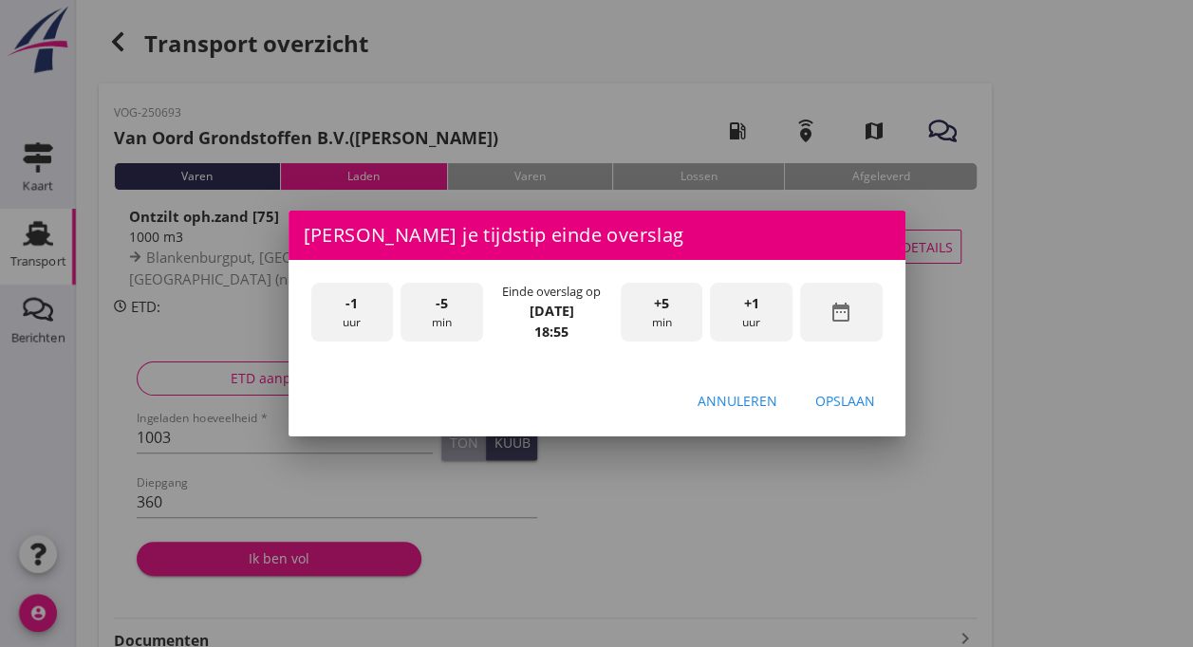
click at [338, 307] on div "-1 uur" at bounding box center [352, 313] width 83 height 60
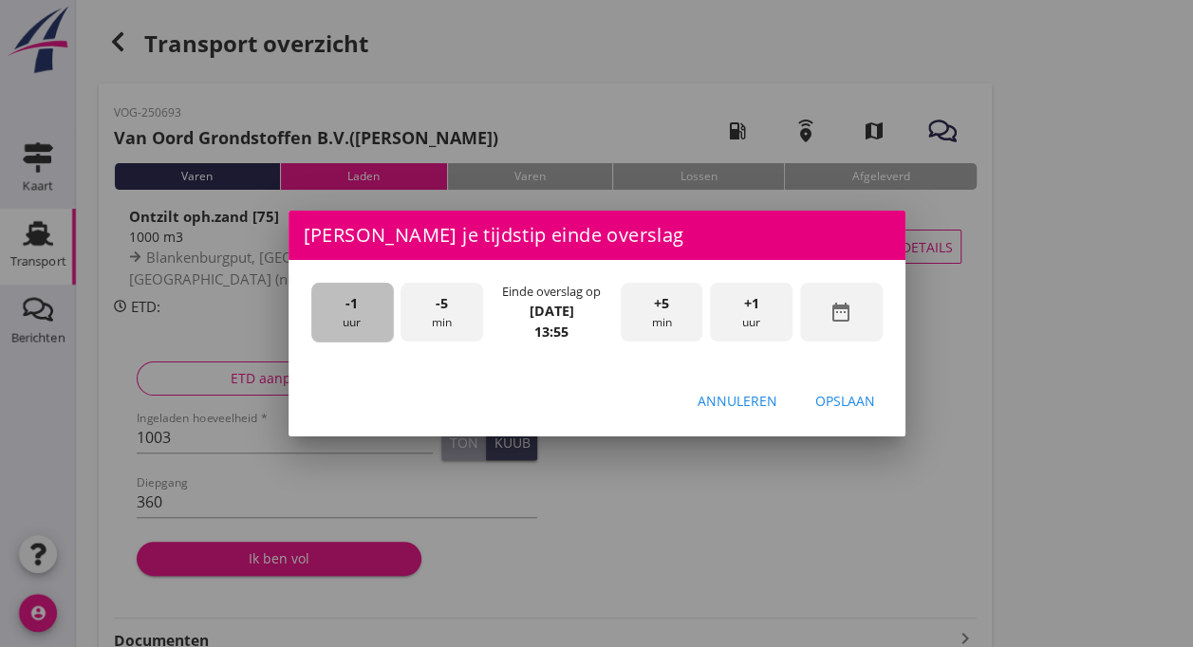
click at [338, 307] on div "-1 uur" at bounding box center [352, 313] width 83 height 60
click at [443, 315] on div "-5 min" at bounding box center [441, 313] width 83 height 60
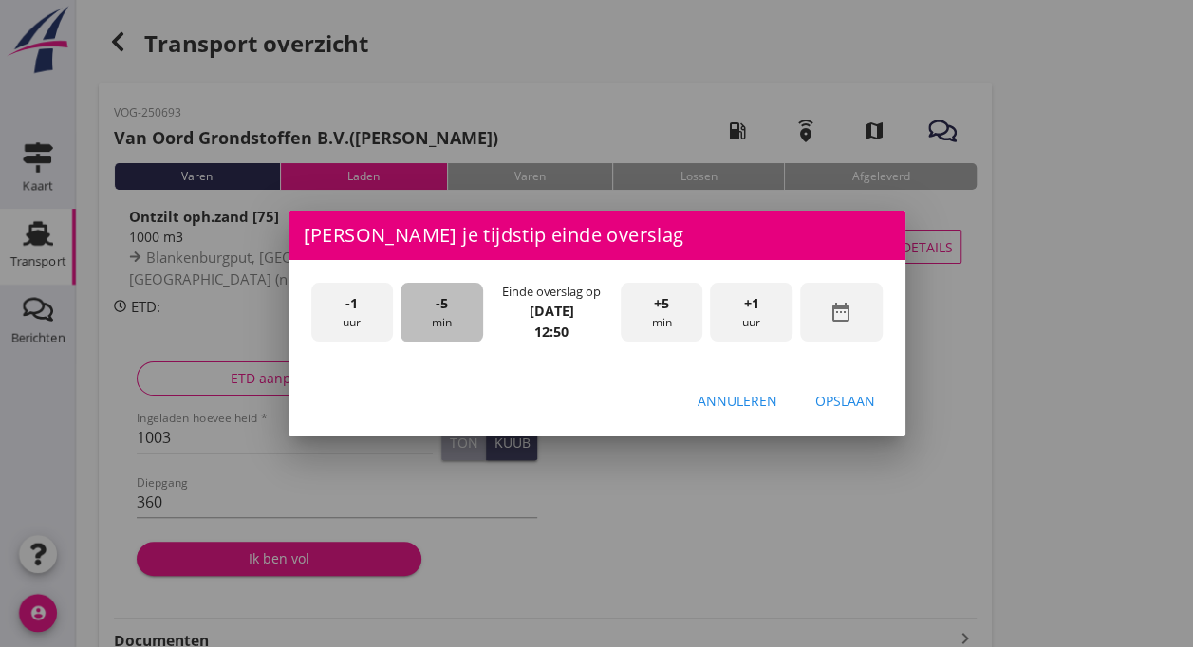
click at [443, 315] on div "-5 min" at bounding box center [441, 313] width 83 height 60
click at [836, 406] on div "Opslaan" at bounding box center [845, 401] width 60 height 20
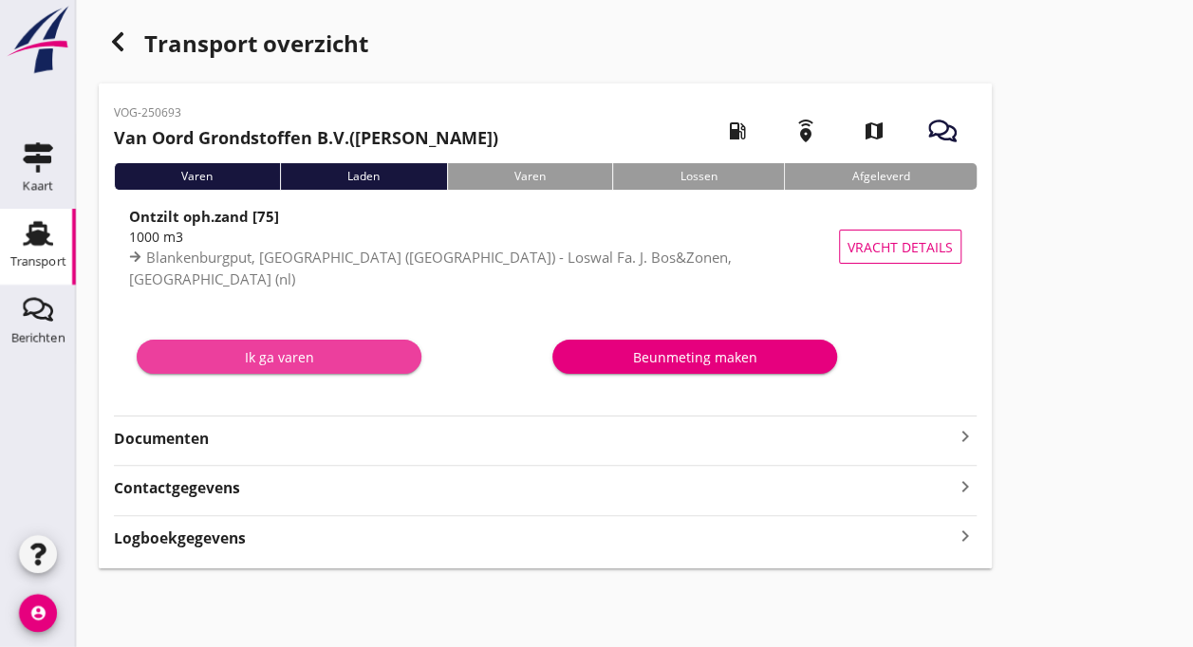
click at [261, 361] on div "Ik ga varen" at bounding box center [279, 357] width 254 height 20
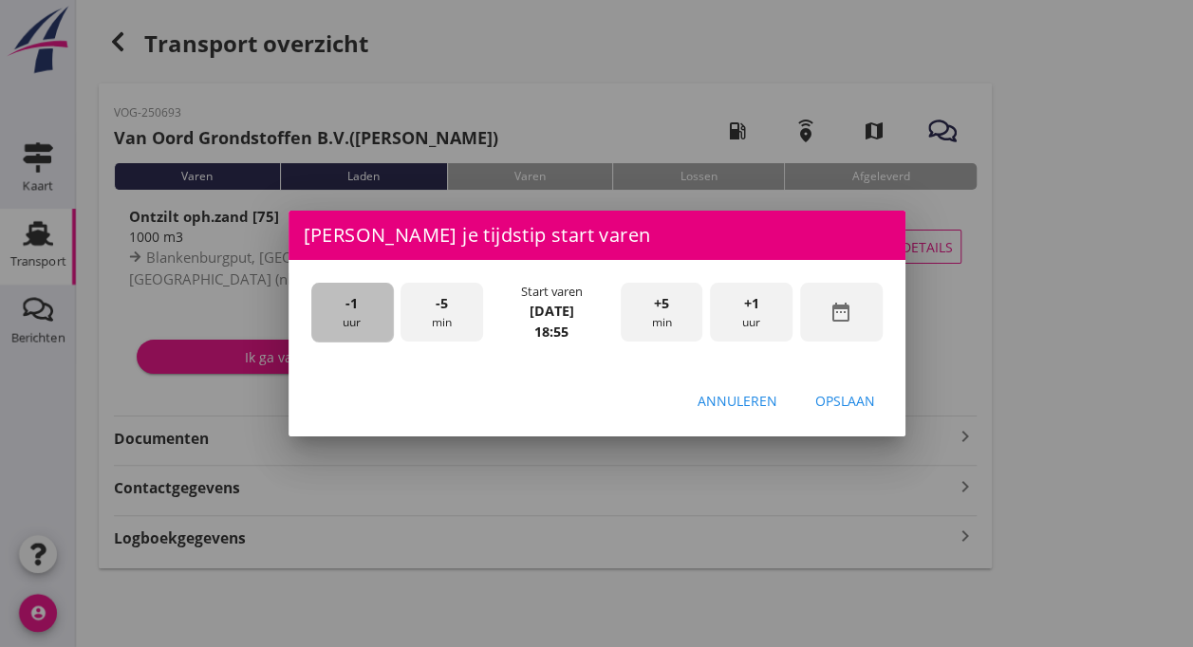
click at [359, 315] on div "-1 uur" at bounding box center [352, 313] width 83 height 60
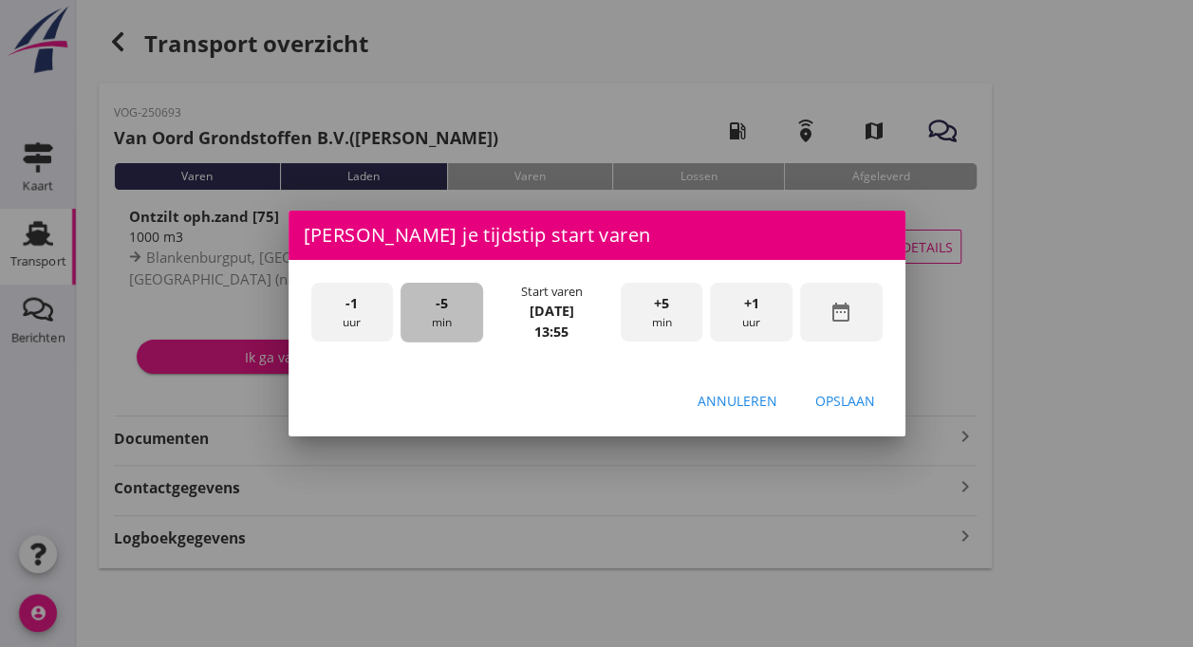
click at [441, 328] on div "-5 min" at bounding box center [441, 313] width 83 height 60
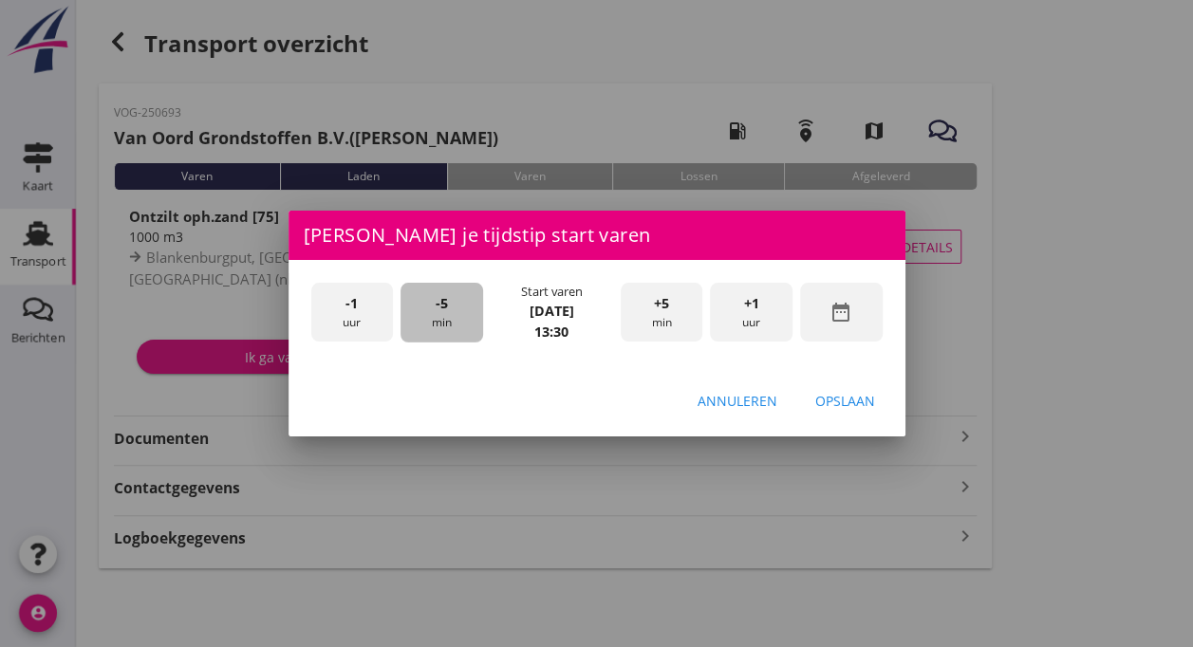
click at [441, 328] on div "-5 min" at bounding box center [441, 313] width 83 height 60
click at [836, 400] on div "Opslaan" at bounding box center [845, 401] width 60 height 20
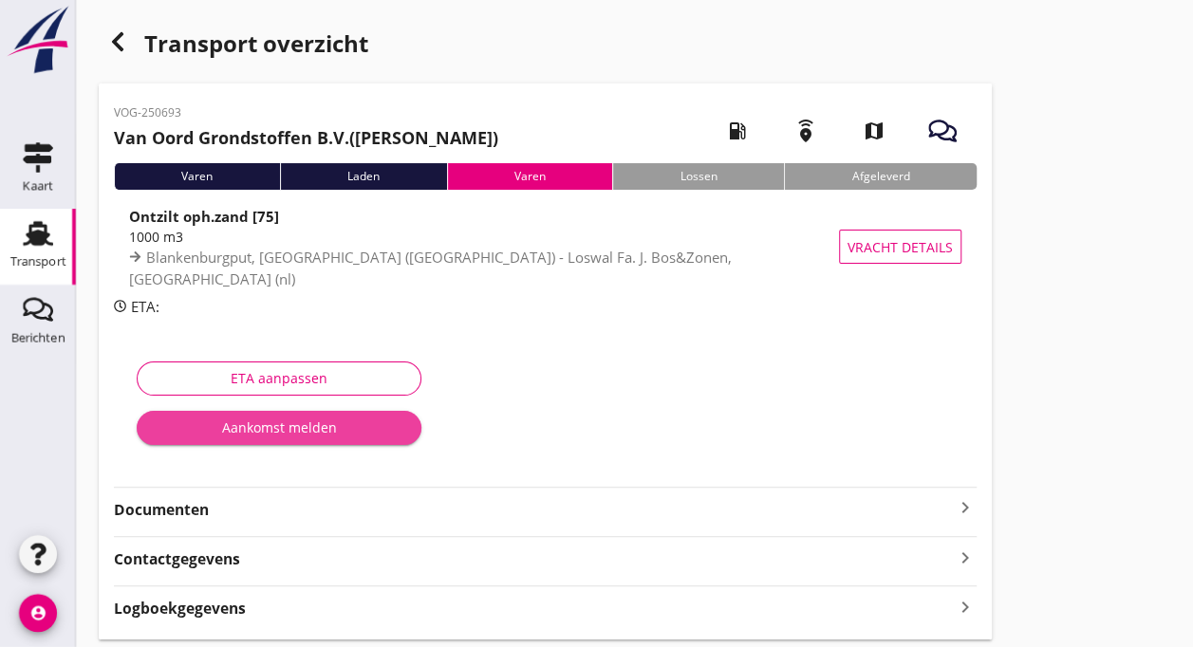
click at [326, 427] on div "Aankomst melden" at bounding box center [279, 427] width 254 height 20
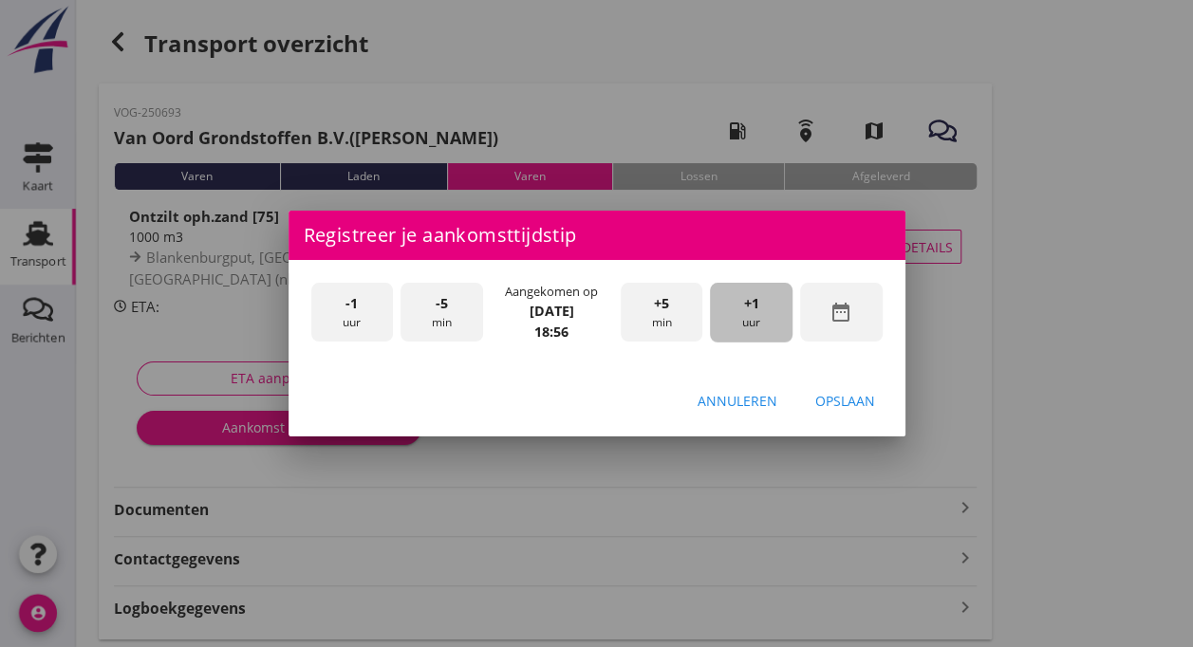
click at [740, 302] on div "+1 uur" at bounding box center [751, 313] width 83 height 60
click at [440, 311] on span "-5" at bounding box center [442, 303] width 12 height 21
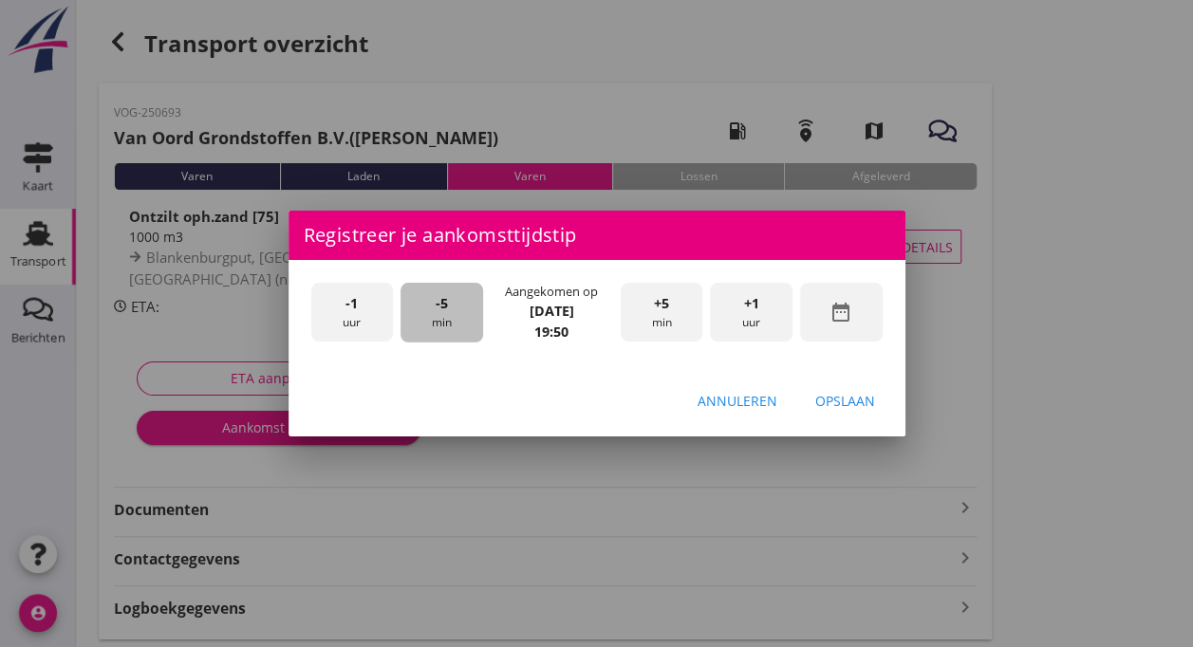
click at [440, 311] on span "-5" at bounding box center [442, 303] width 12 height 21
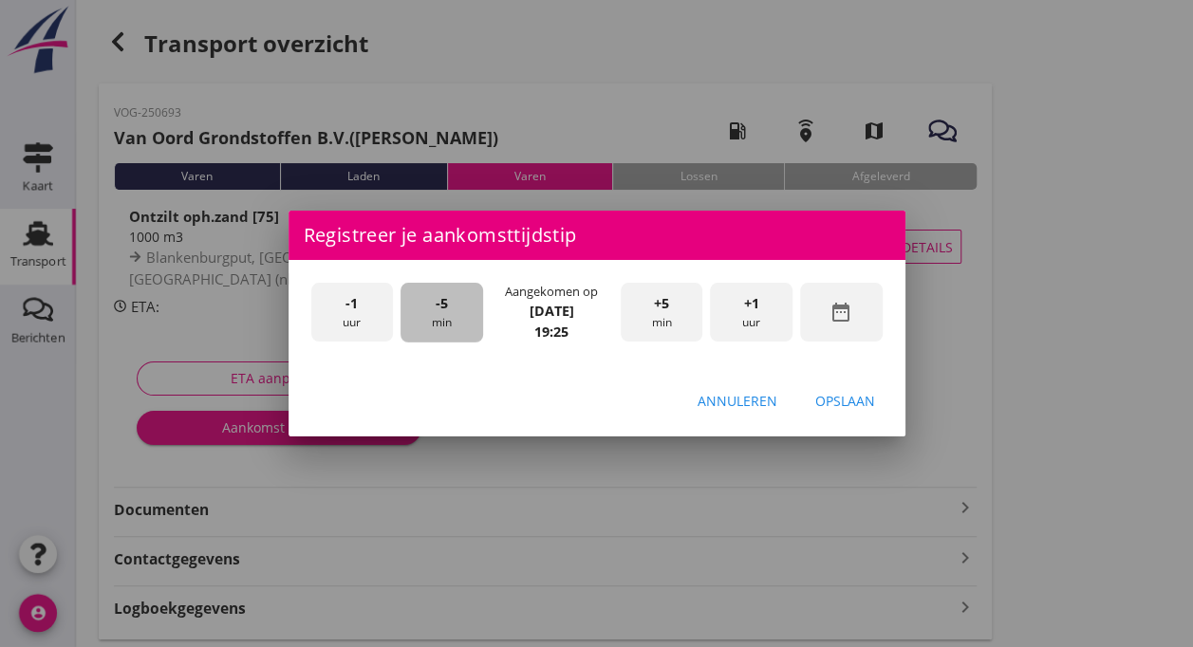
click at [440, 311] on span "-5" at bounding box center [442, 303] width 12 height 21
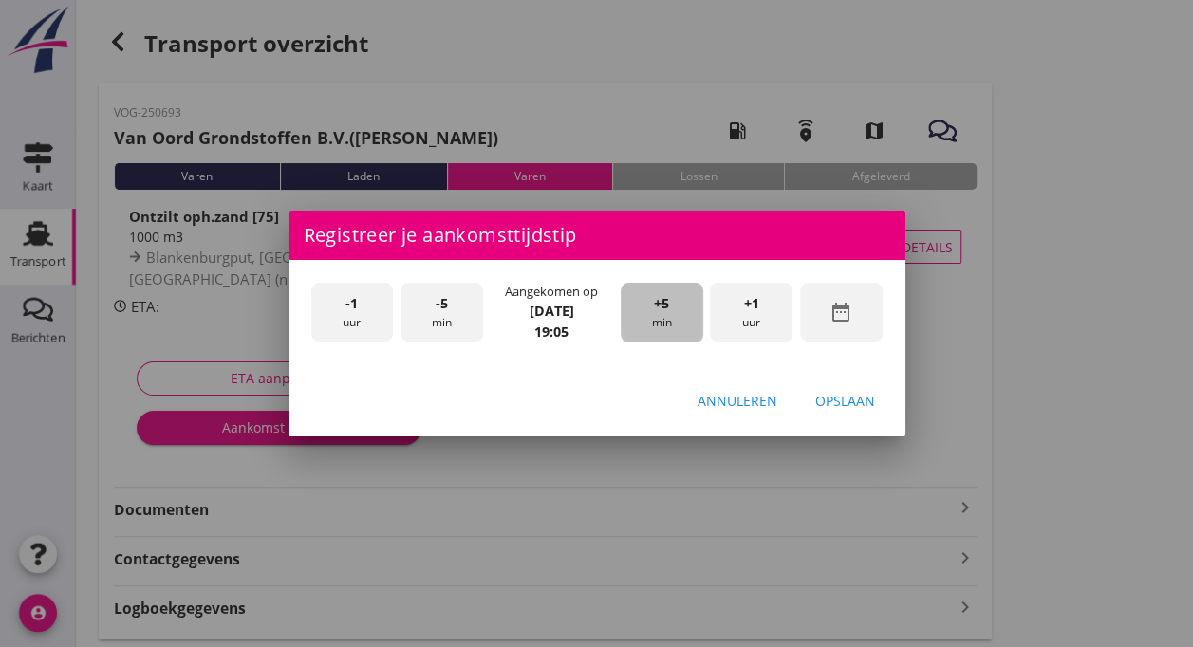
click at [657, 316] on div "+5 min" at bounding box center [662, 313] width 83 height 60
click at [657, 313] on span "+5" at bounding box center [661, 303] width 15 height 21
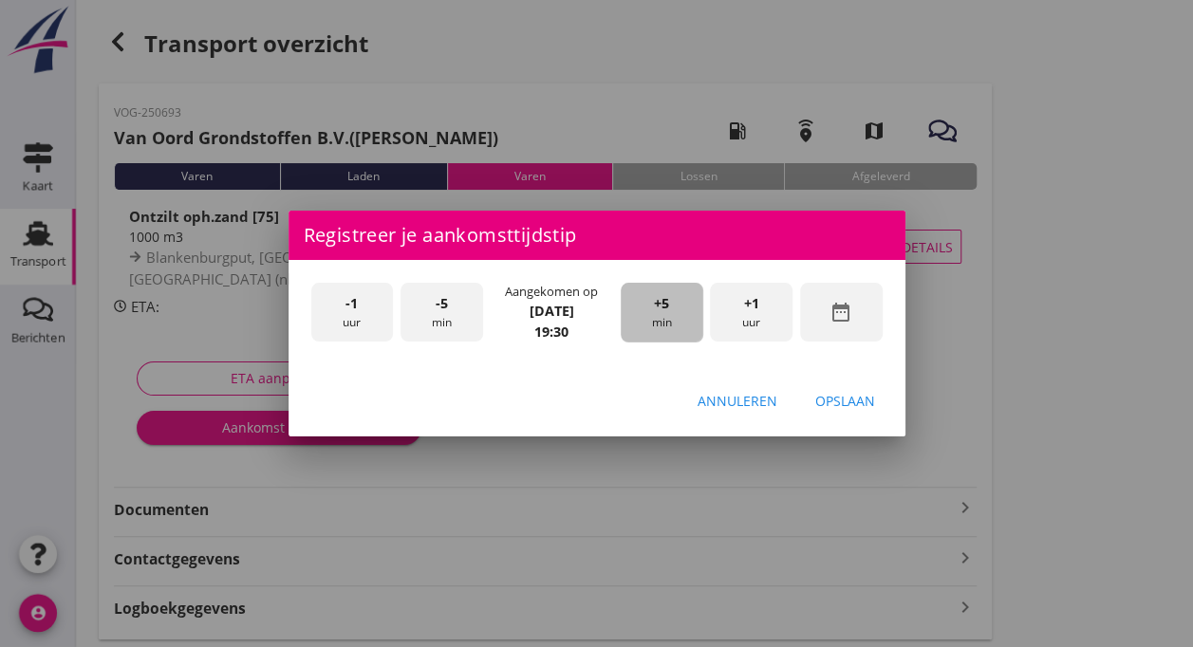
click at [657, 313] on span "+5" at bounding box center [661, 303] width 15 height 21
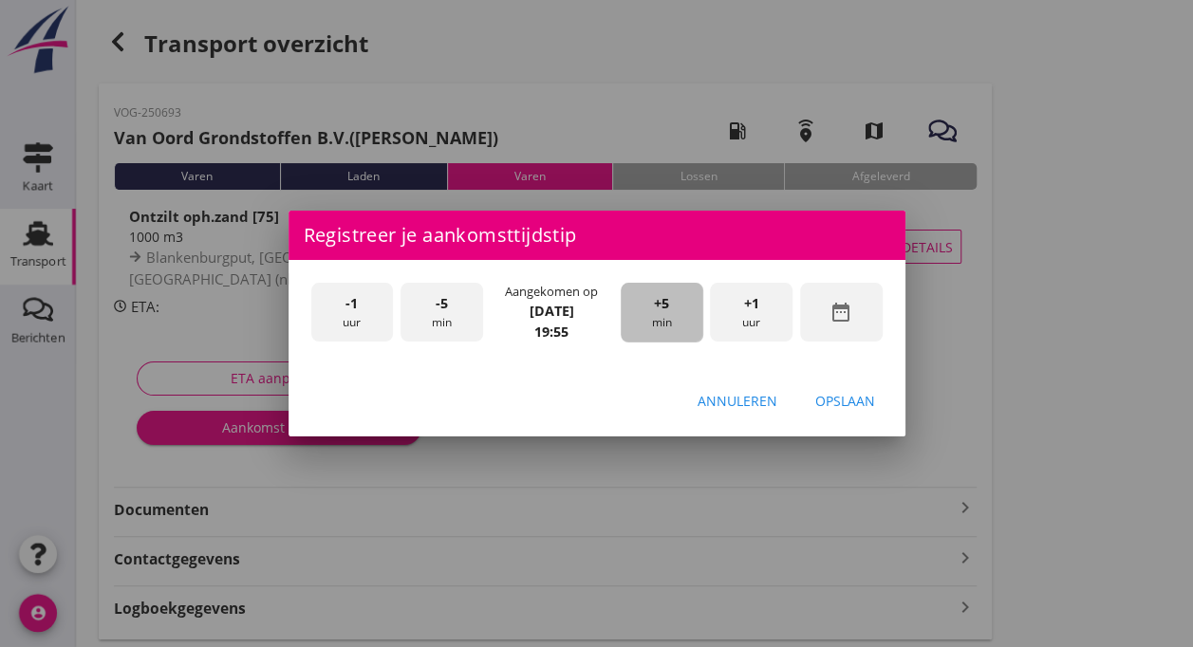
click at [657, 313] on span "+5" at bounding box center [661, 303] width 15 height 21
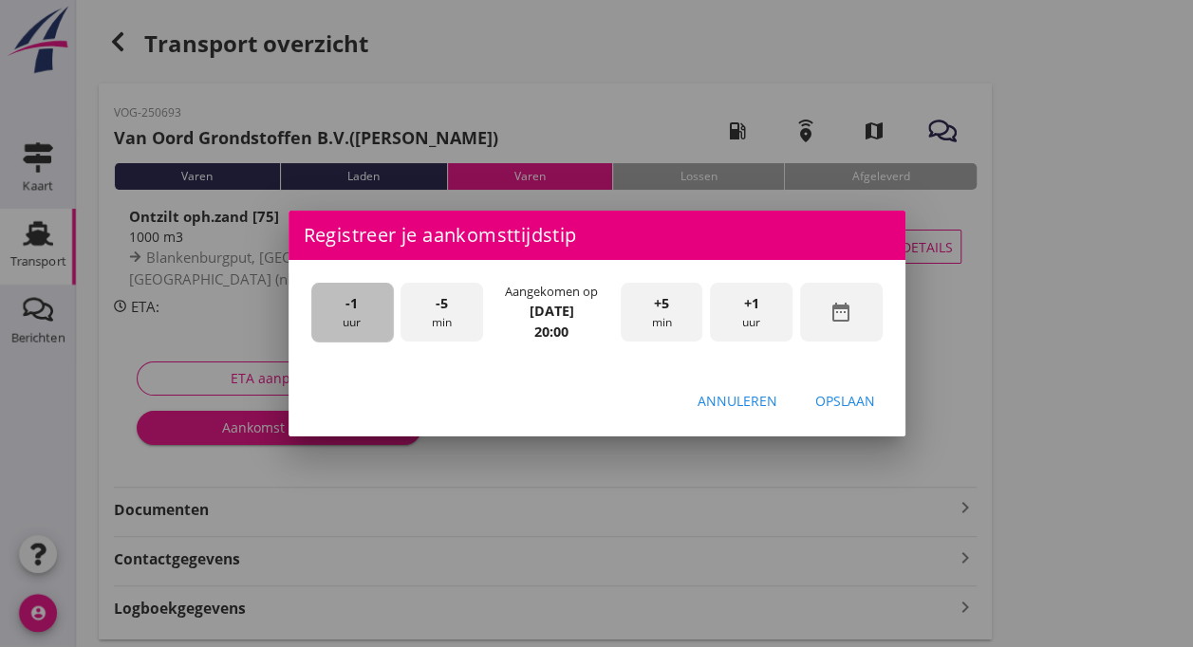
click at [349, 313] on div "-1 uur" at bounding box center [352, 313] width 83 height 60
click at [846, 394] on div "Opslaan" at bounding box center [845, 401] width 60 height 20
